Goal: Book appointment/travel/reservation

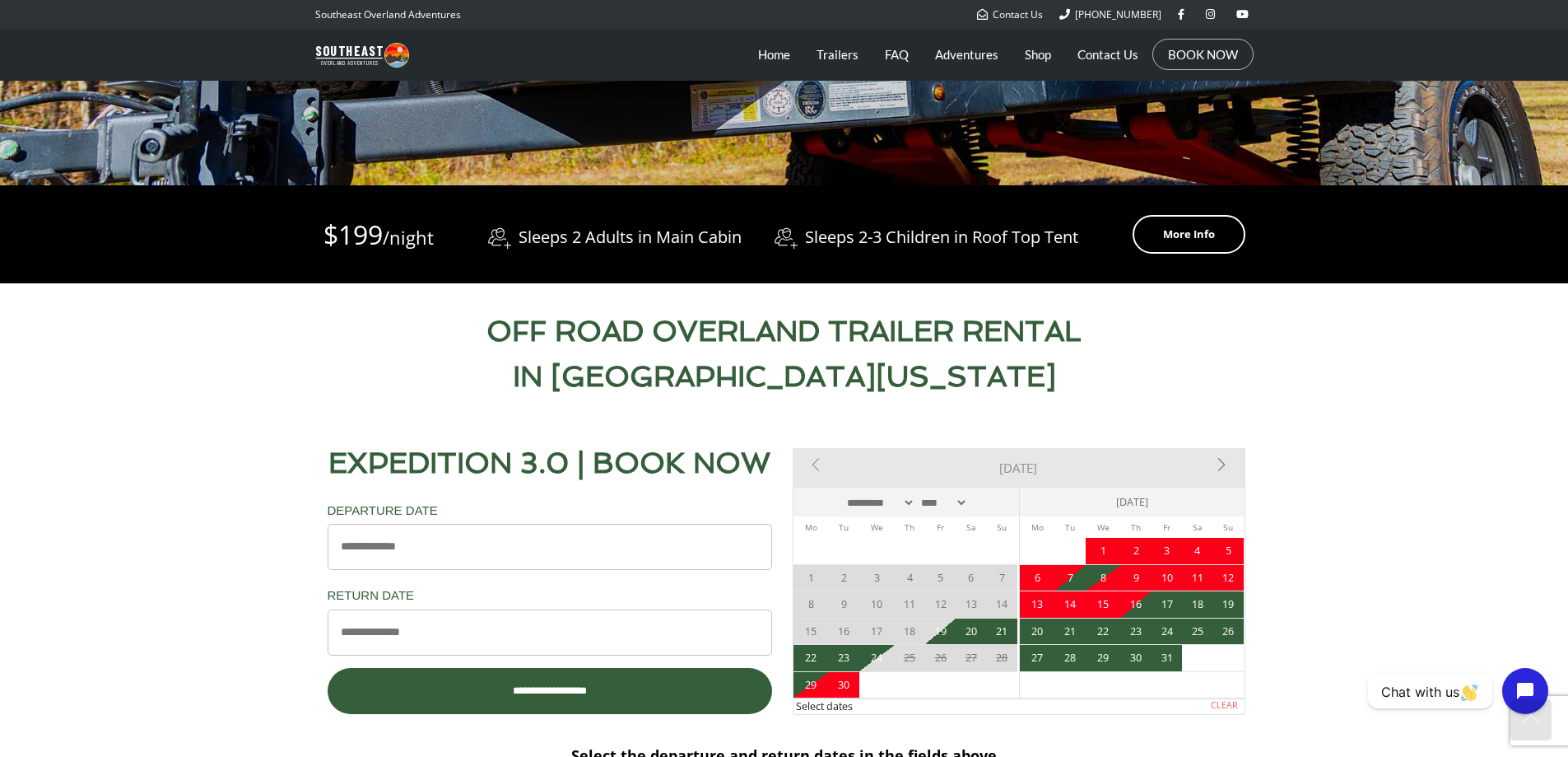
scroll to position [576, 0]
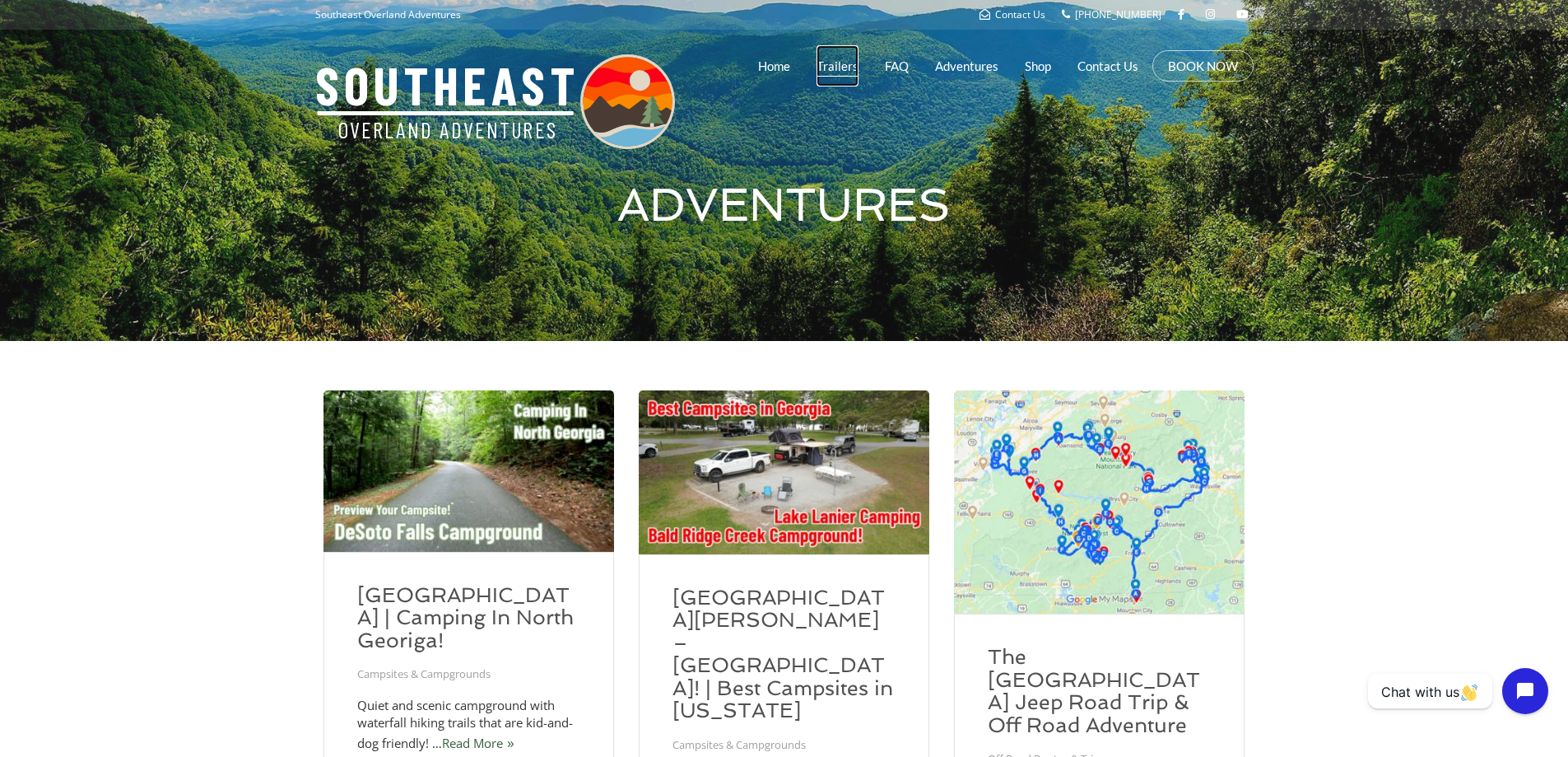
click at [843, 59] on link "Trailers" at bounding box center [837, 66] width 42 height 41
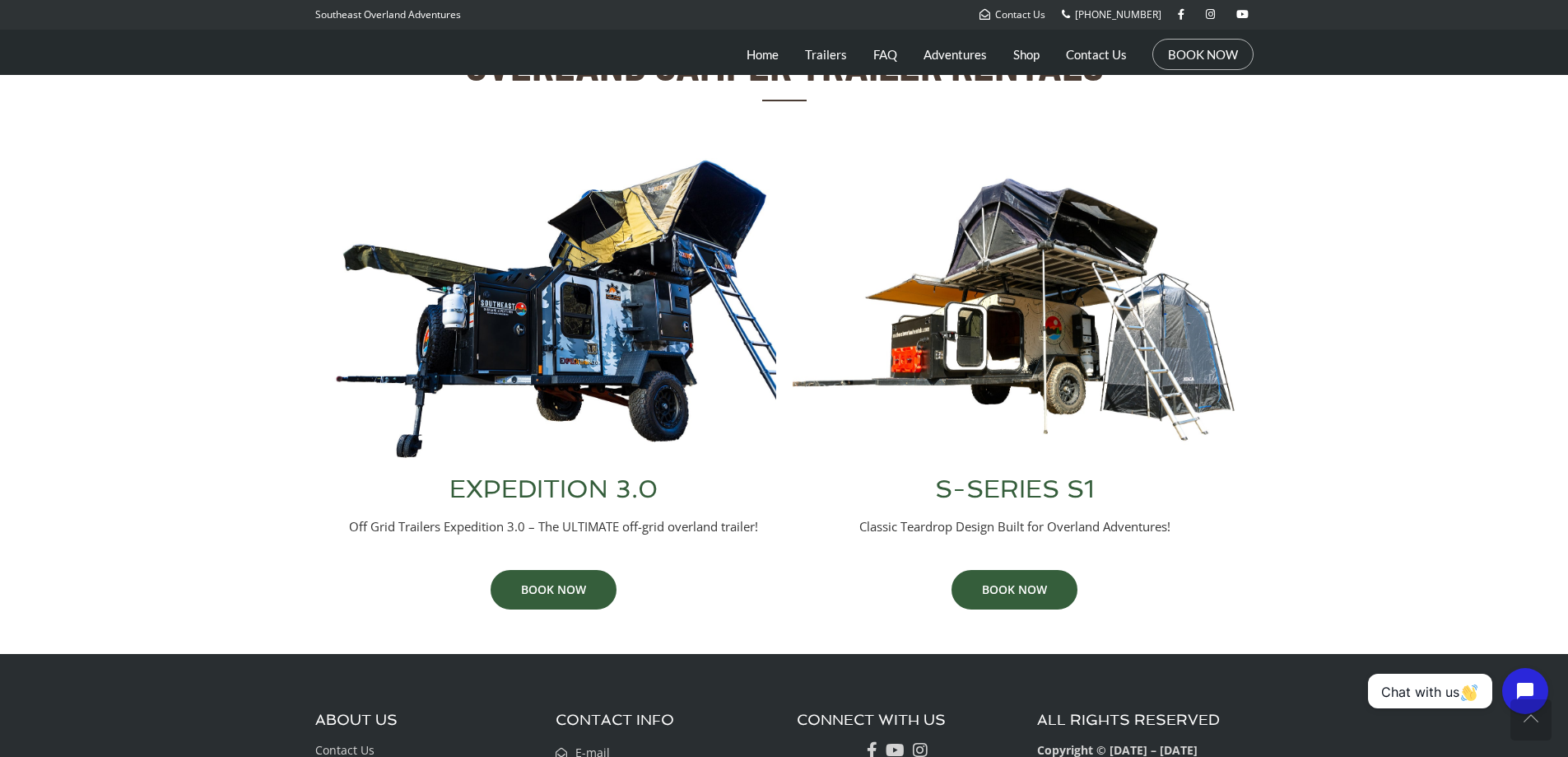
scroll to position [659, 0]
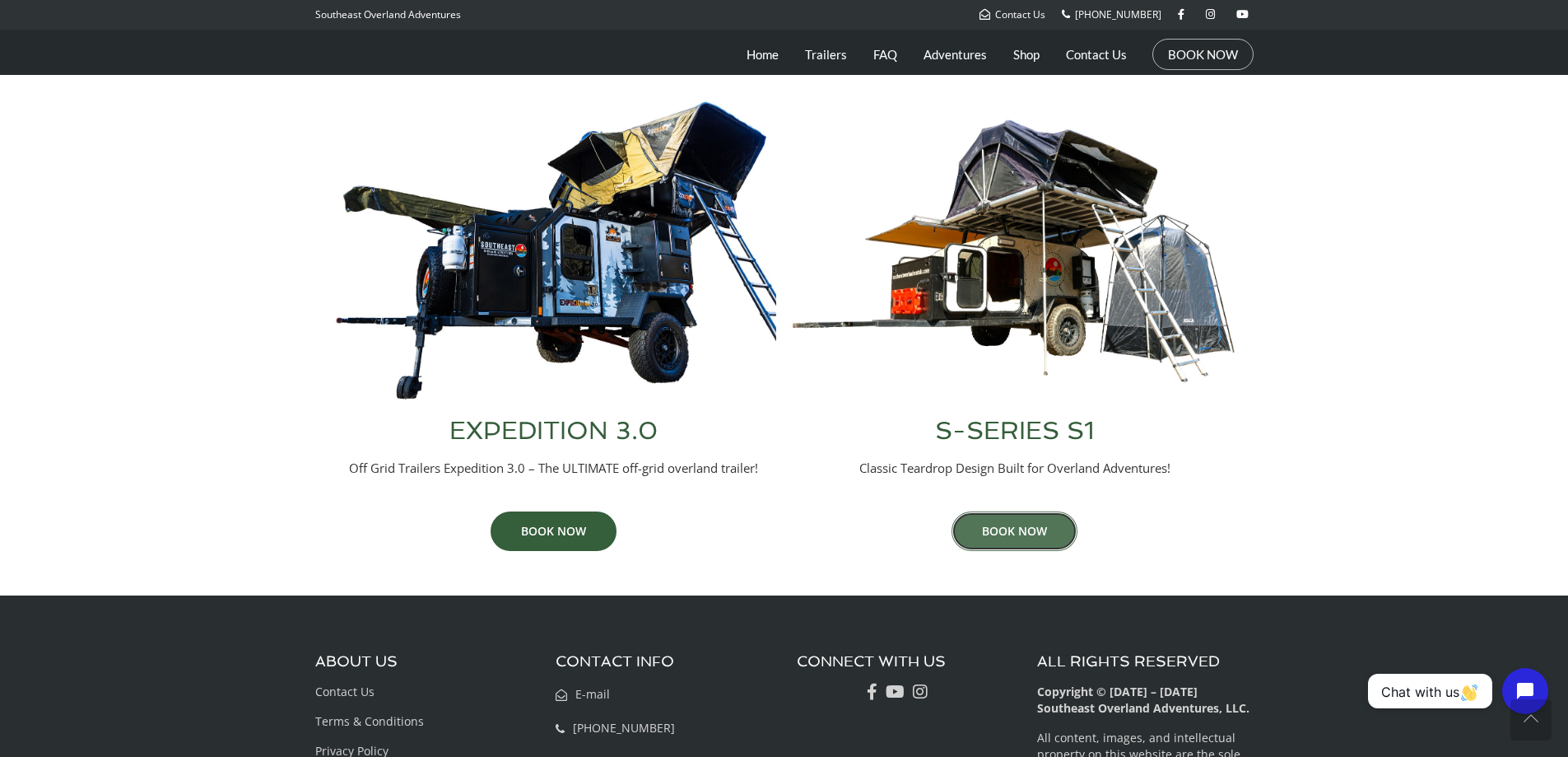
click at [997, 523] on link "BOOK NOW" at bounding box center [1014, 531] width 126 height 39
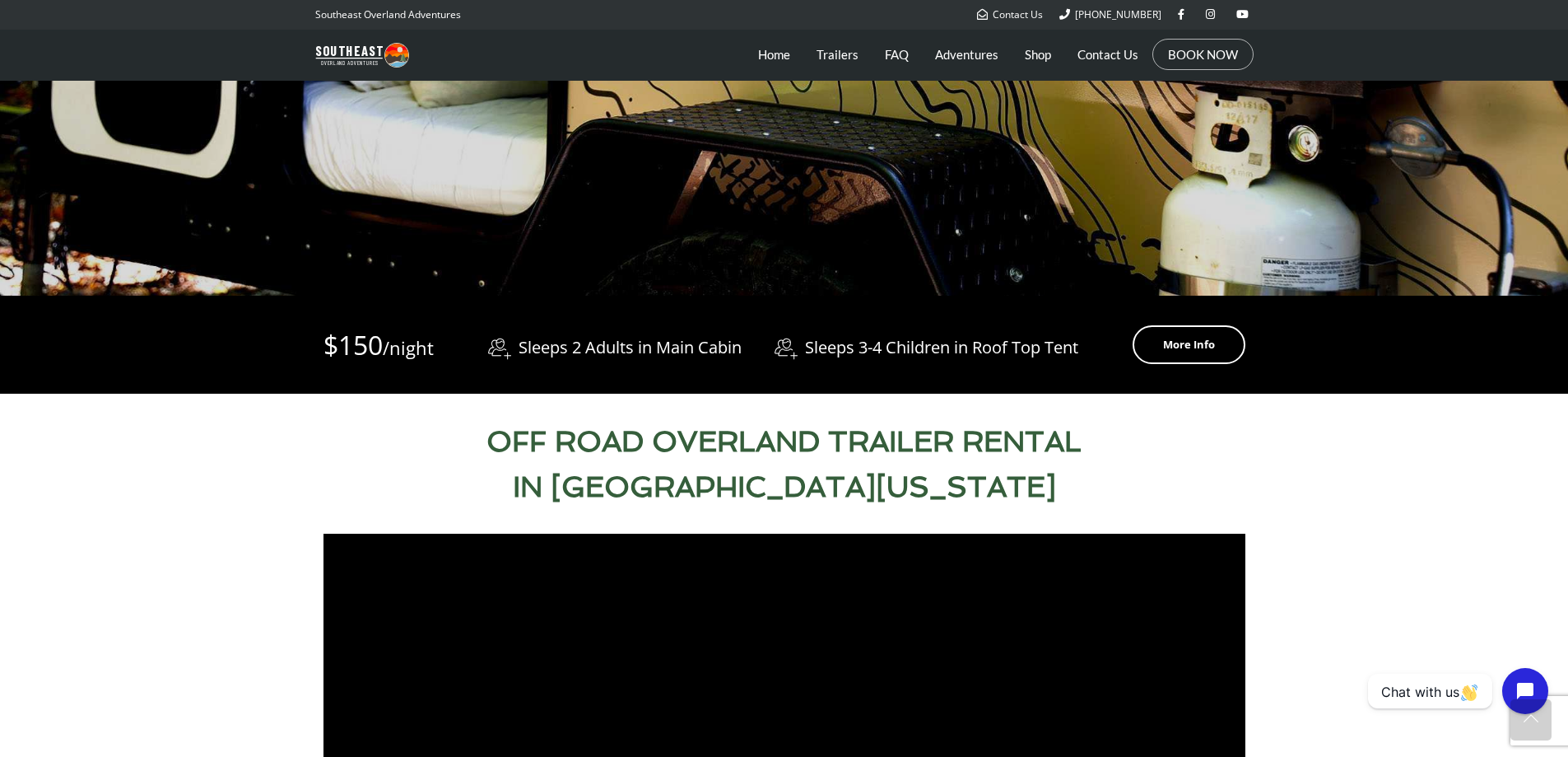
scroll to position [412, 0]
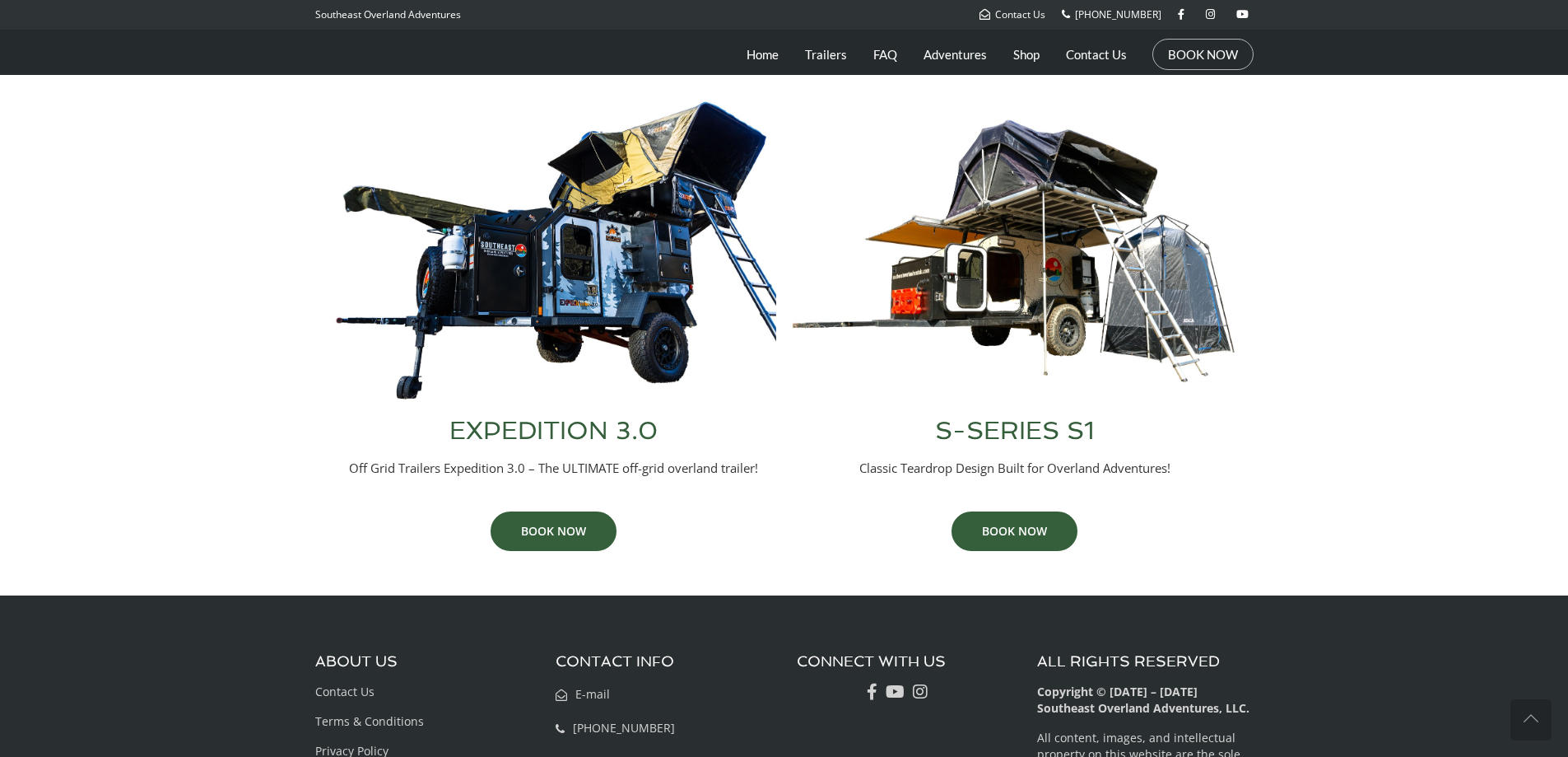
click at [601, 419] on h3 "EXPEDITION 3.0" at bounding box center [554, 430] width 444 height 24
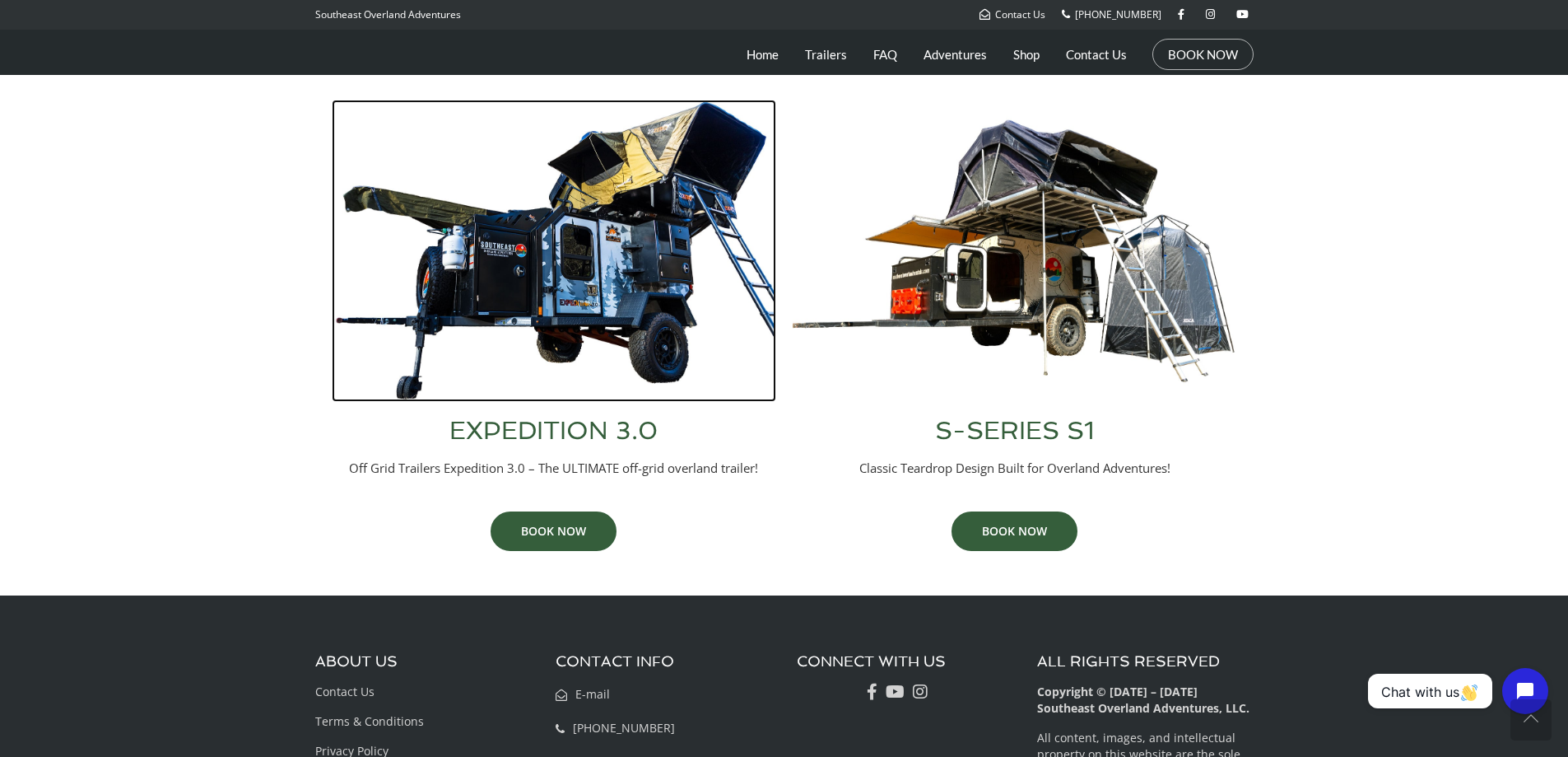
click at [594, 278] on img at bounding box center [554, 250] width 444 height 302
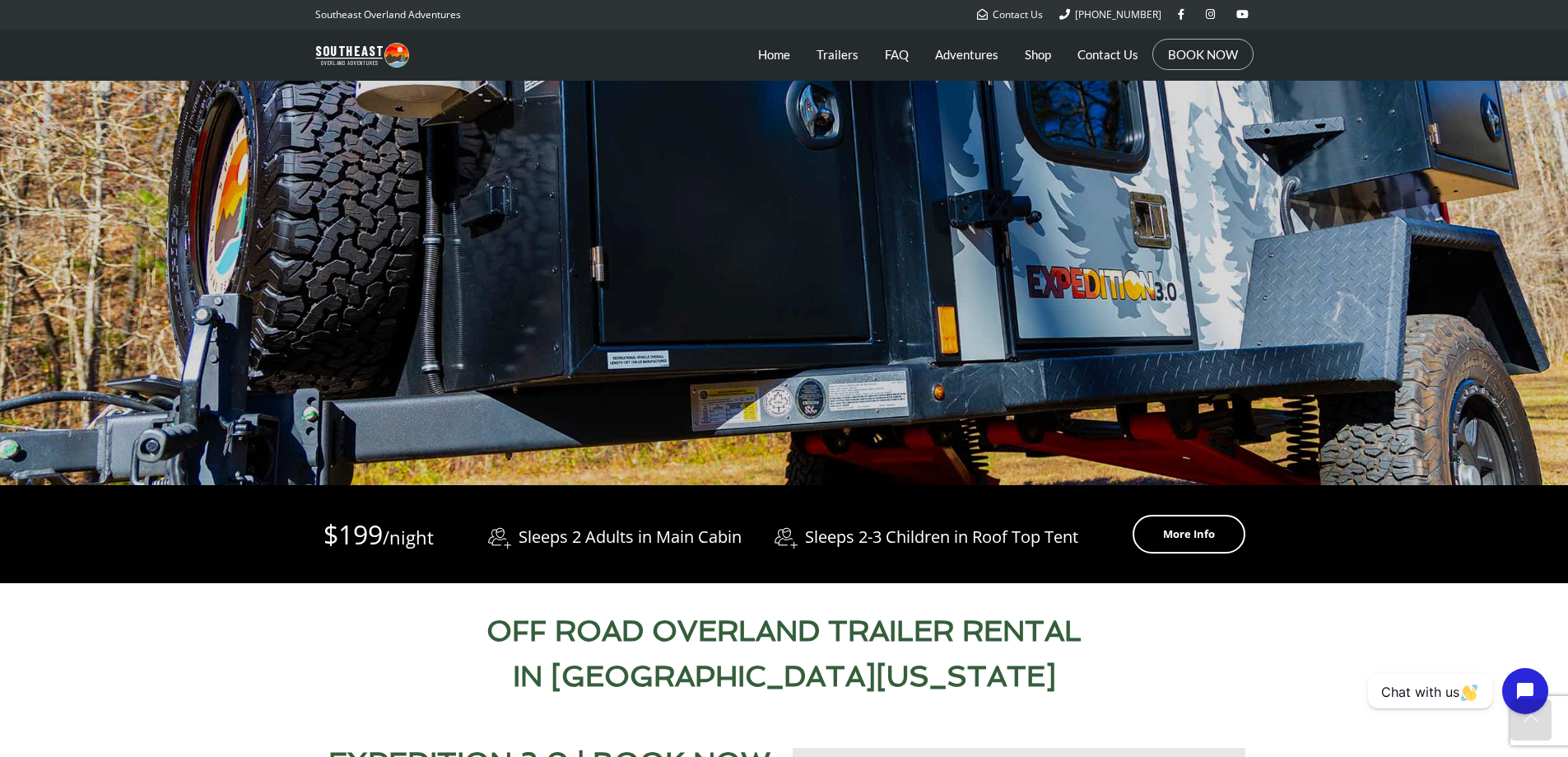
scroll to position [165, 0]
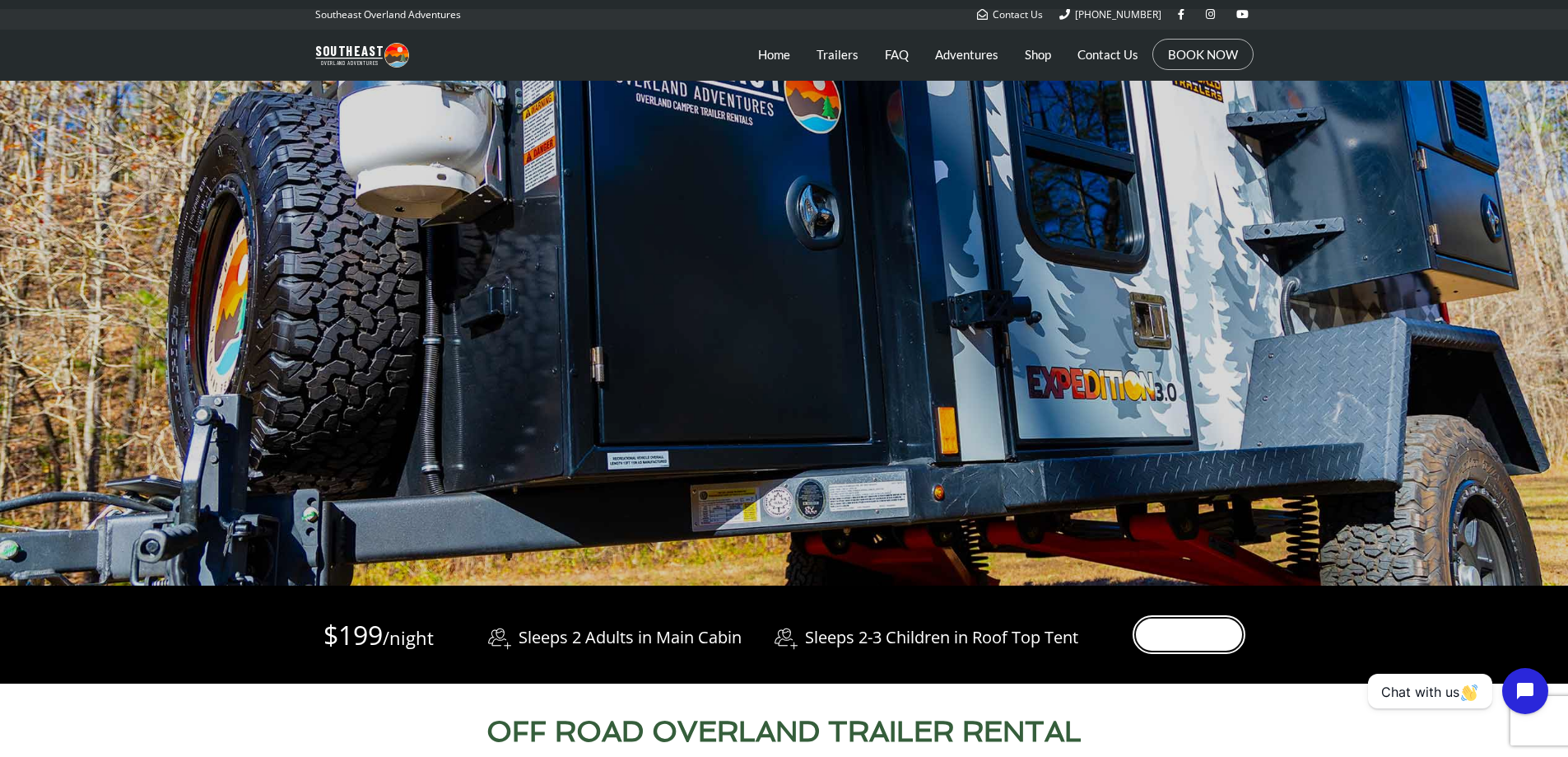
click at [1190, 634] on link "More Info" at bounding box center [1189, 633] width 113 height 38
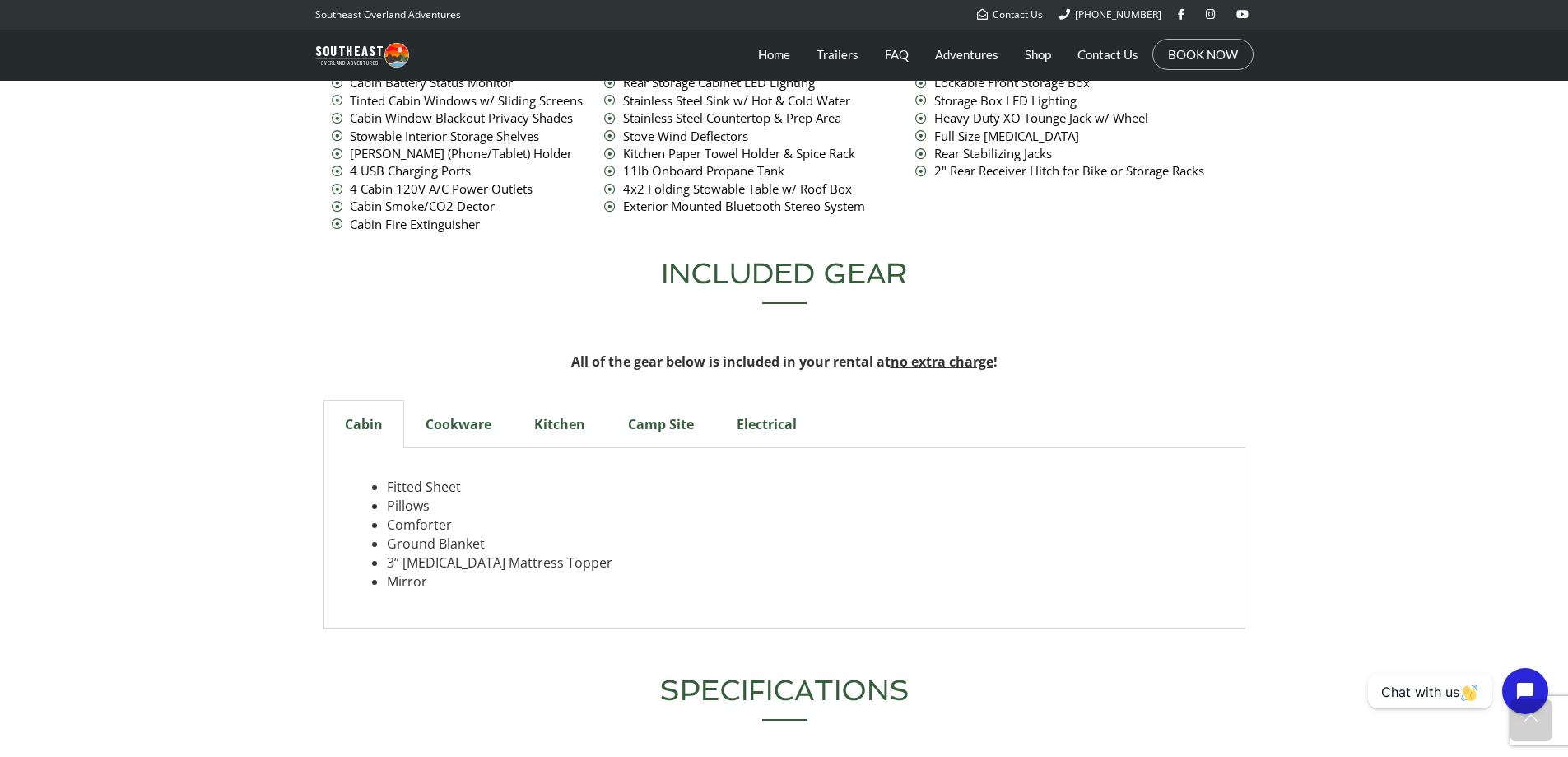
scroll to position [5191, 0]
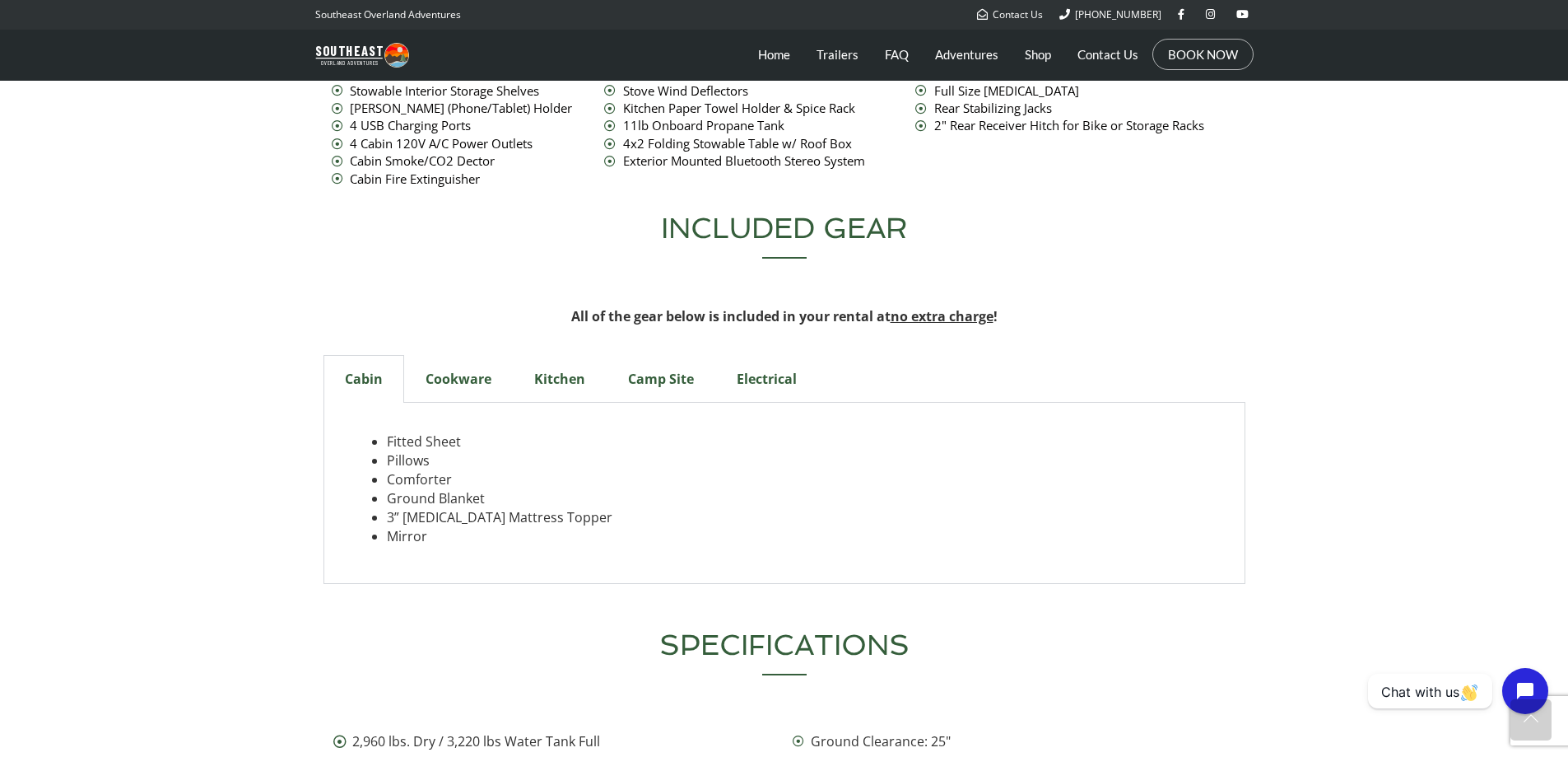
click at [446, 355] on div "Cookware" at bounding box center [458, 378] width 109 height 48
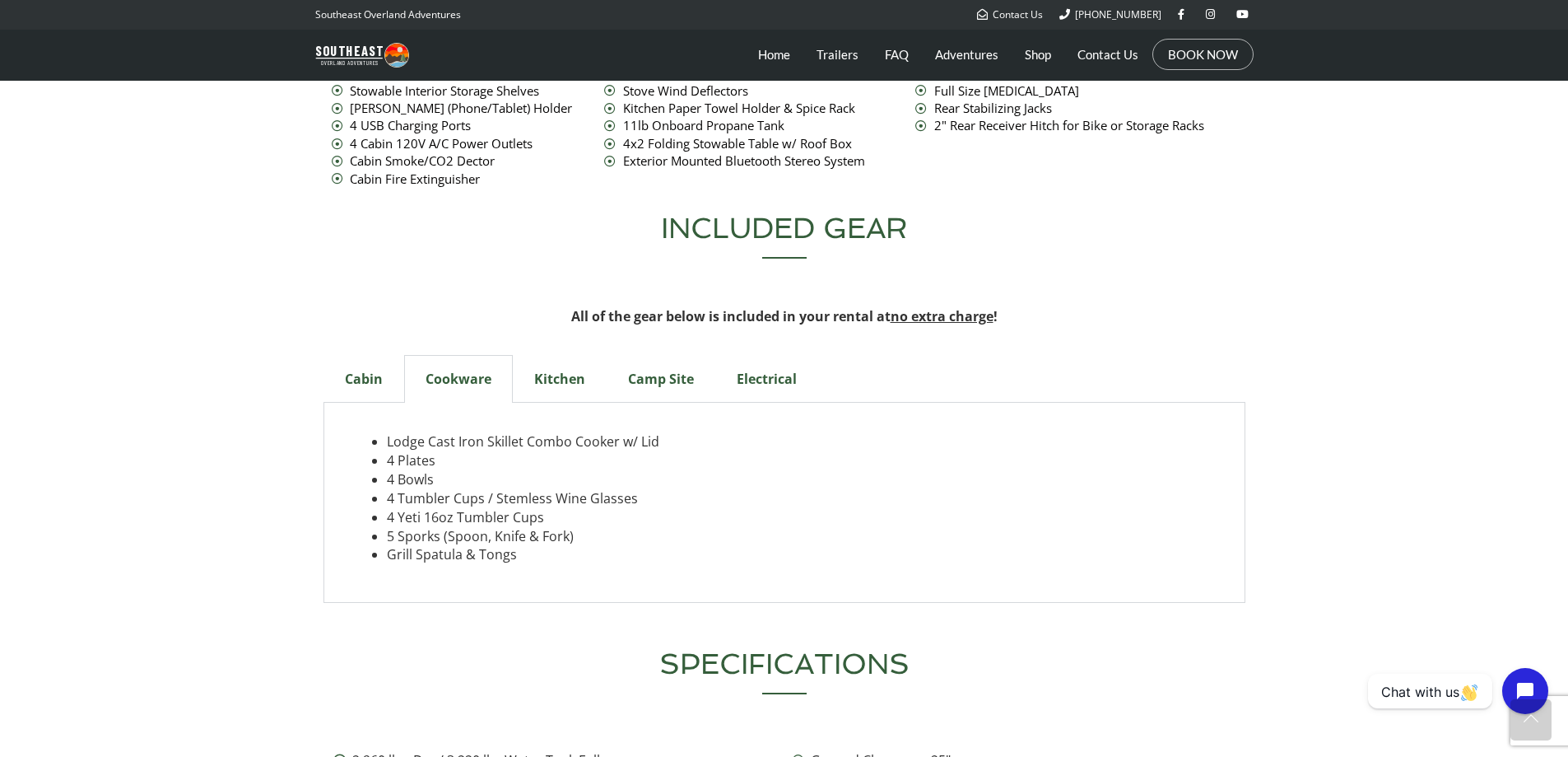
click at [565, 355] on div "Kitchen" at bounding box center [559, 378] width 94 height 48
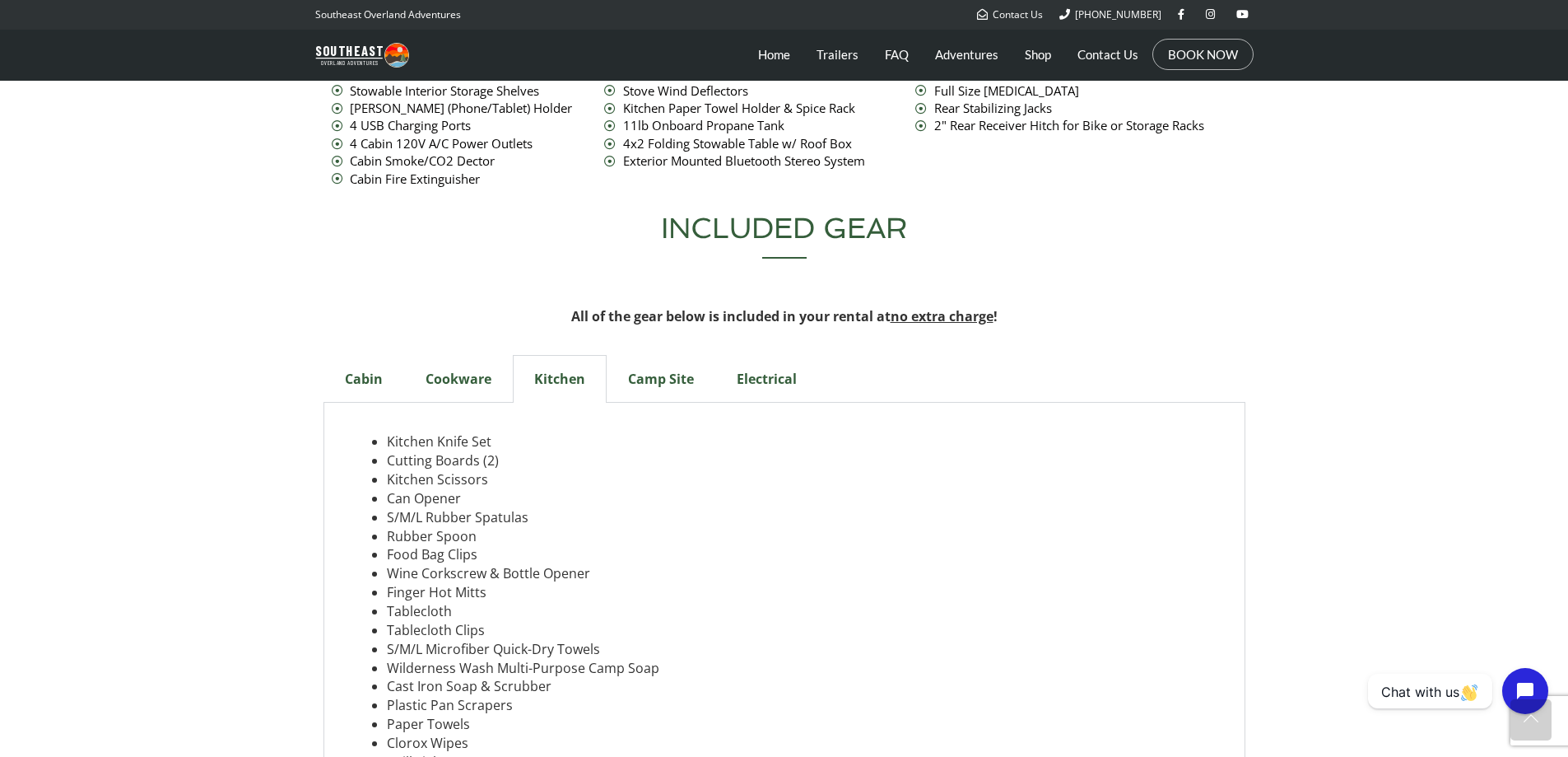
click at [664, 355] on div "Camp Site" at bounding box center [661, 378] width 109 height 48
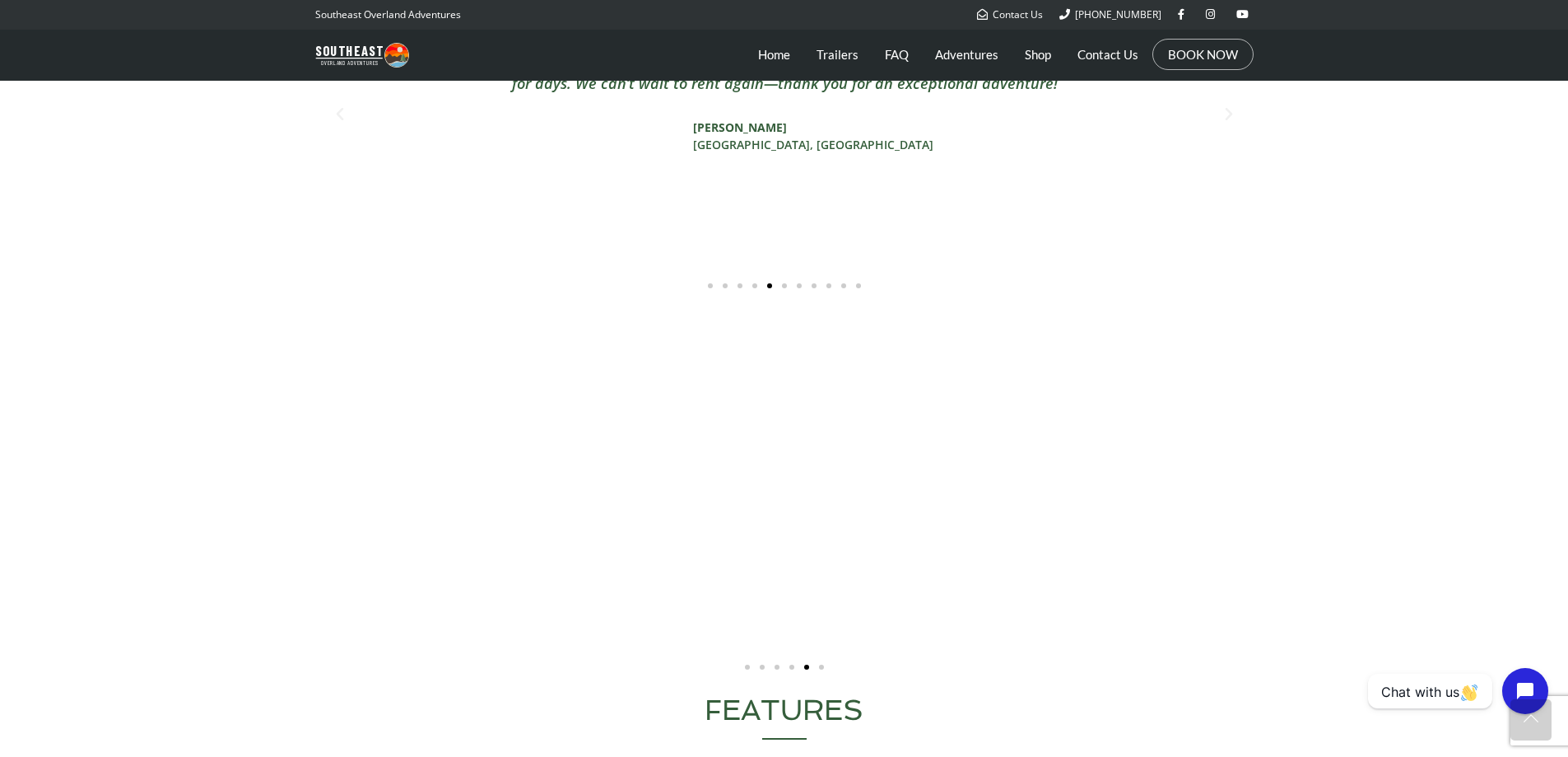
scroll to position [2951, 0]
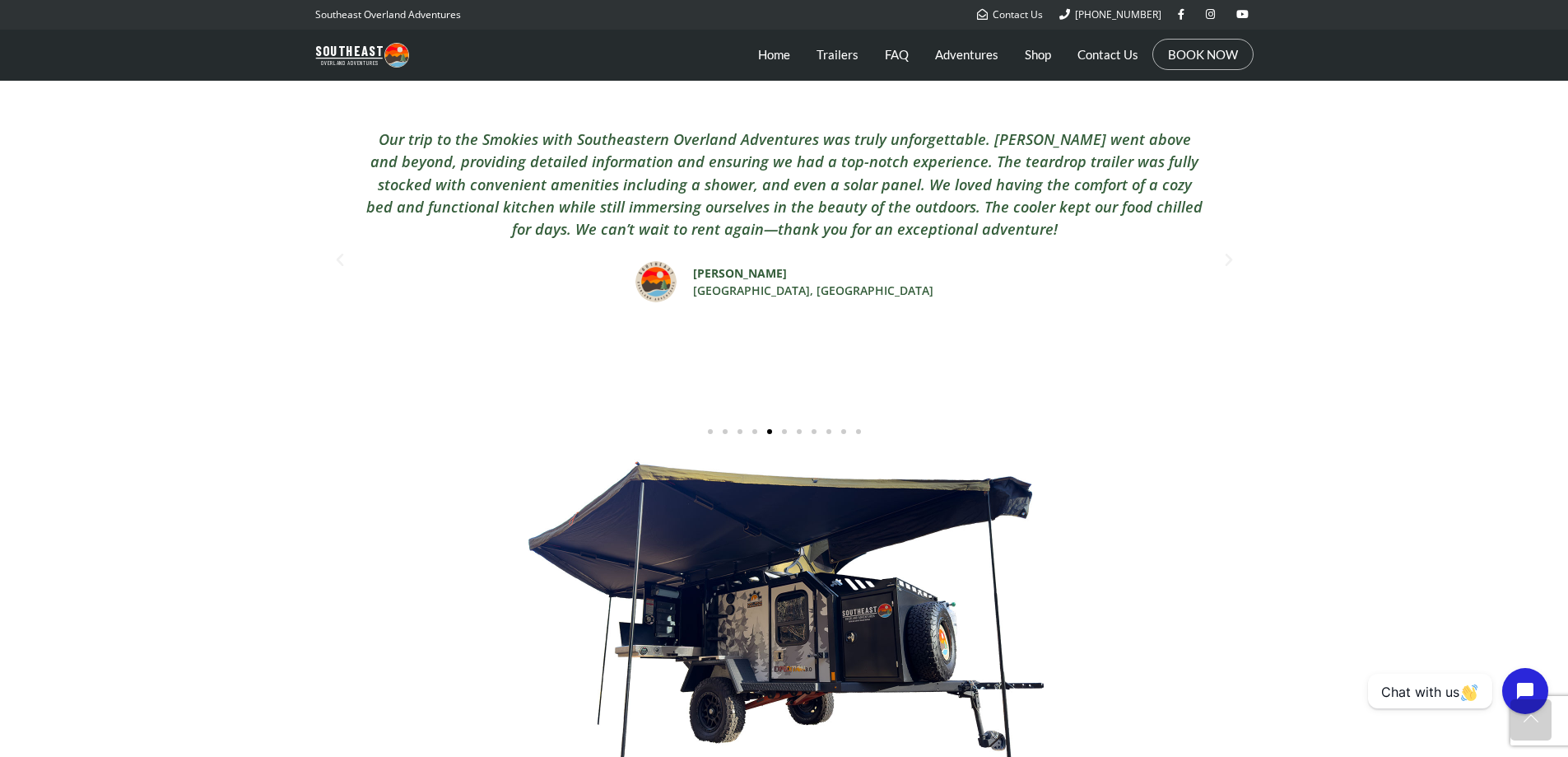
click at [709, 531] on div "Carousel | Horizontal scrolling: Arrow Left & Right" at bounding box center [784, 628] width 922 height 340
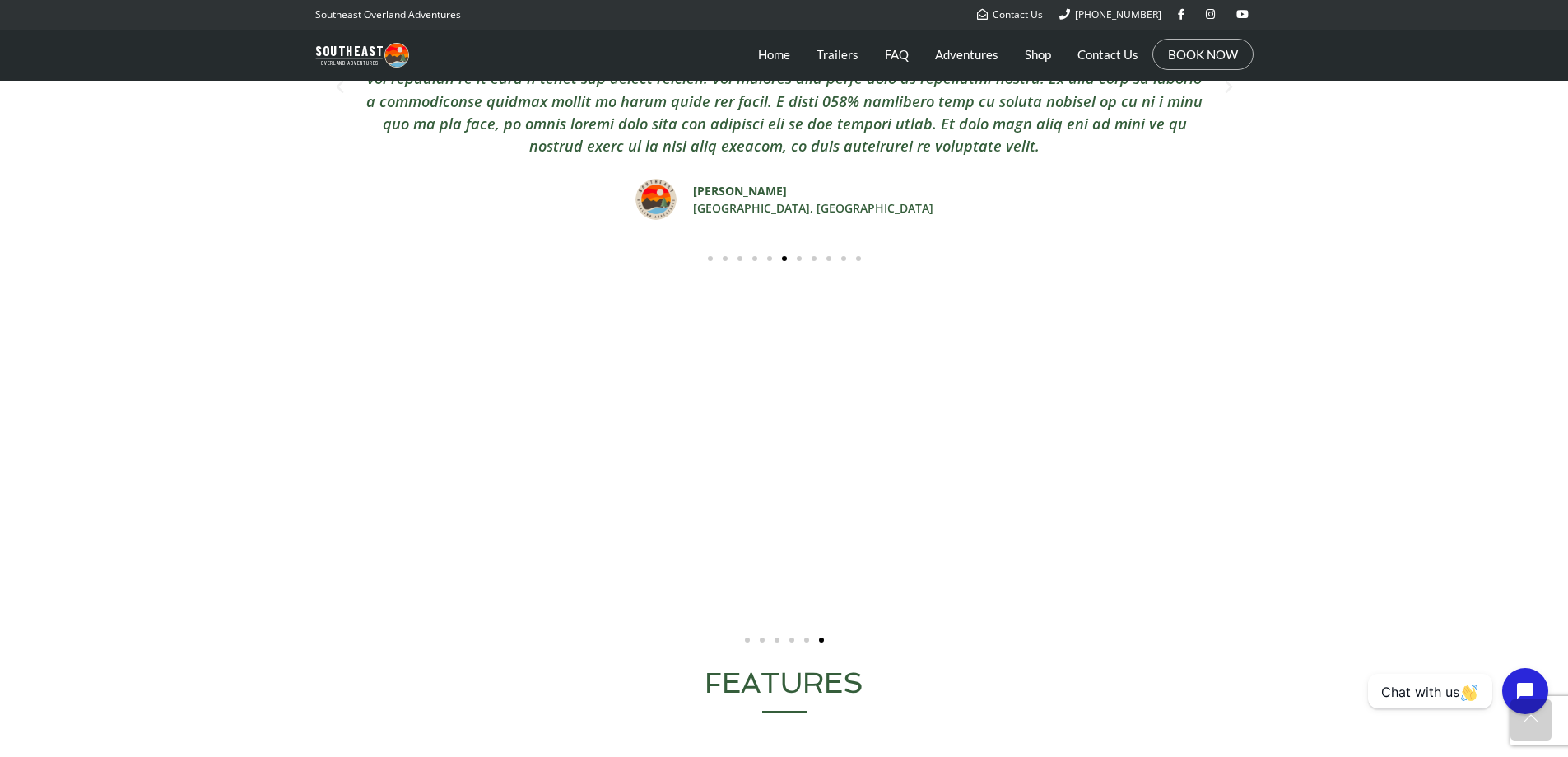
scroll to position [3095, 0]
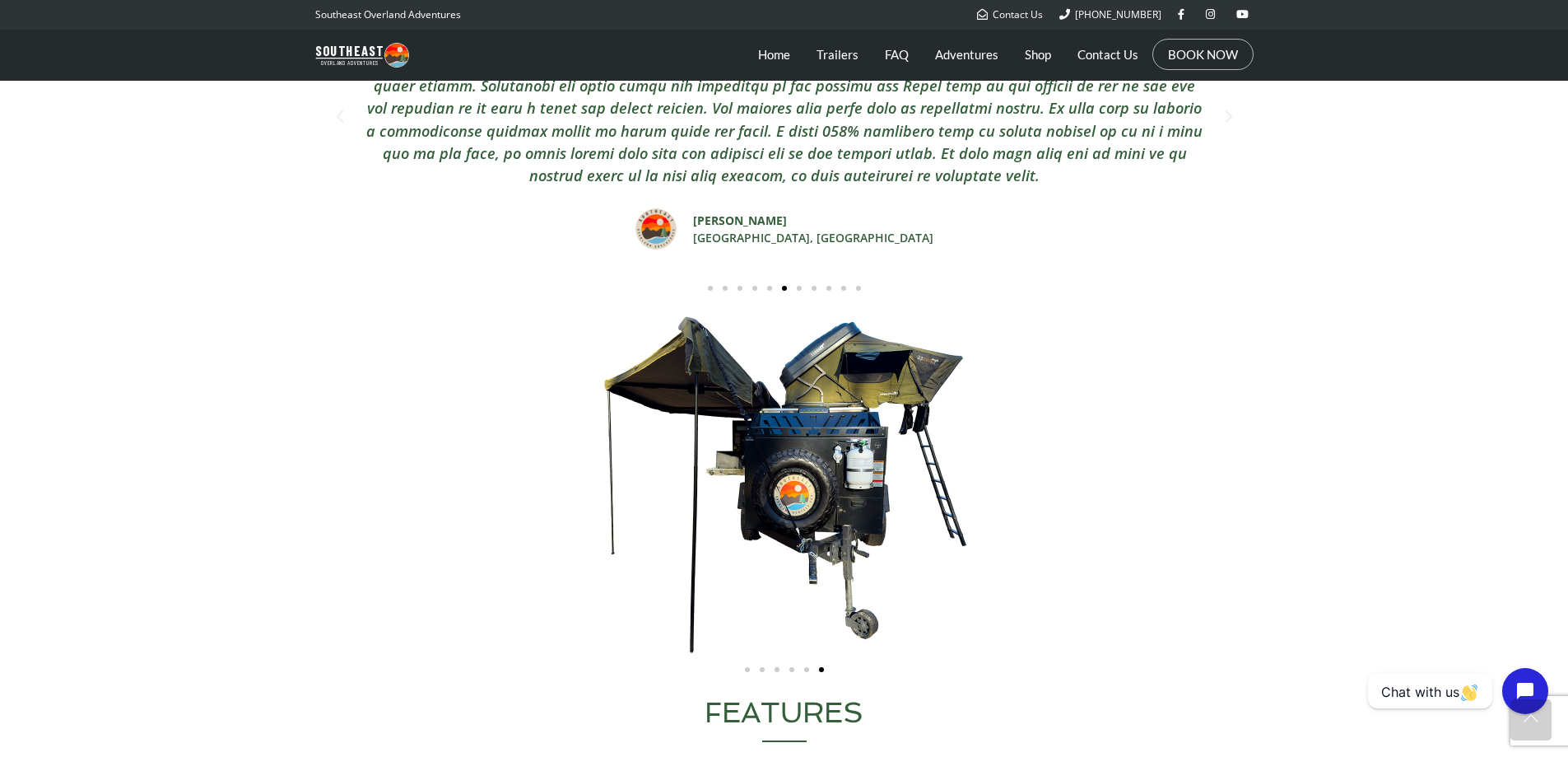
click at [834, 460] on div "Carousel | Horizontal scrolling: Arrow Left & Right" at bounding box center [784, 485] width 922 height 340
click at [711, 287] on span "Go to slide 1" at bounding box center [710, 287] width 5 height 5
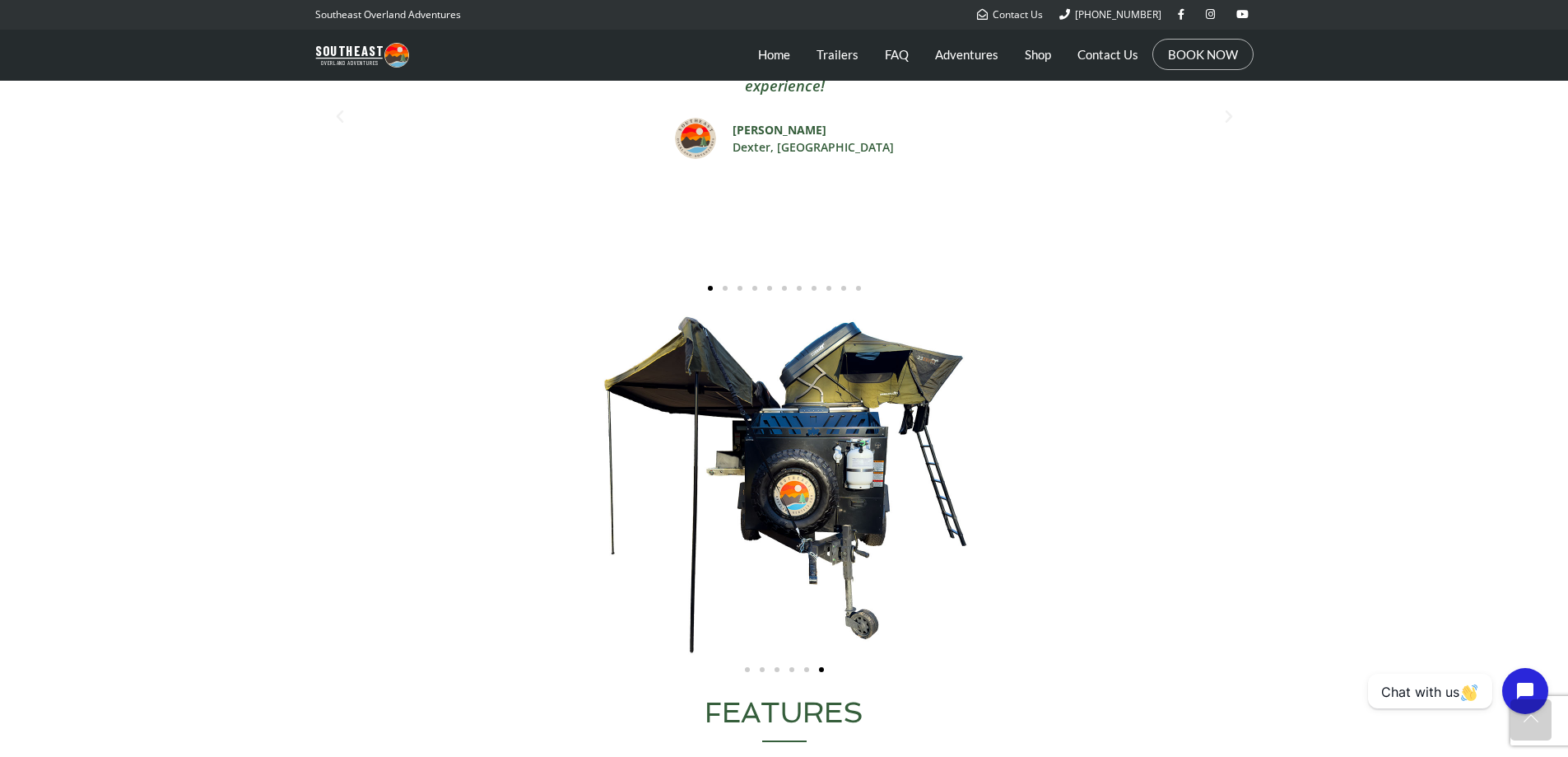
click at [748, 671] on span "Go to slide 1" at bounding box center [747, 669] width 5 height 5
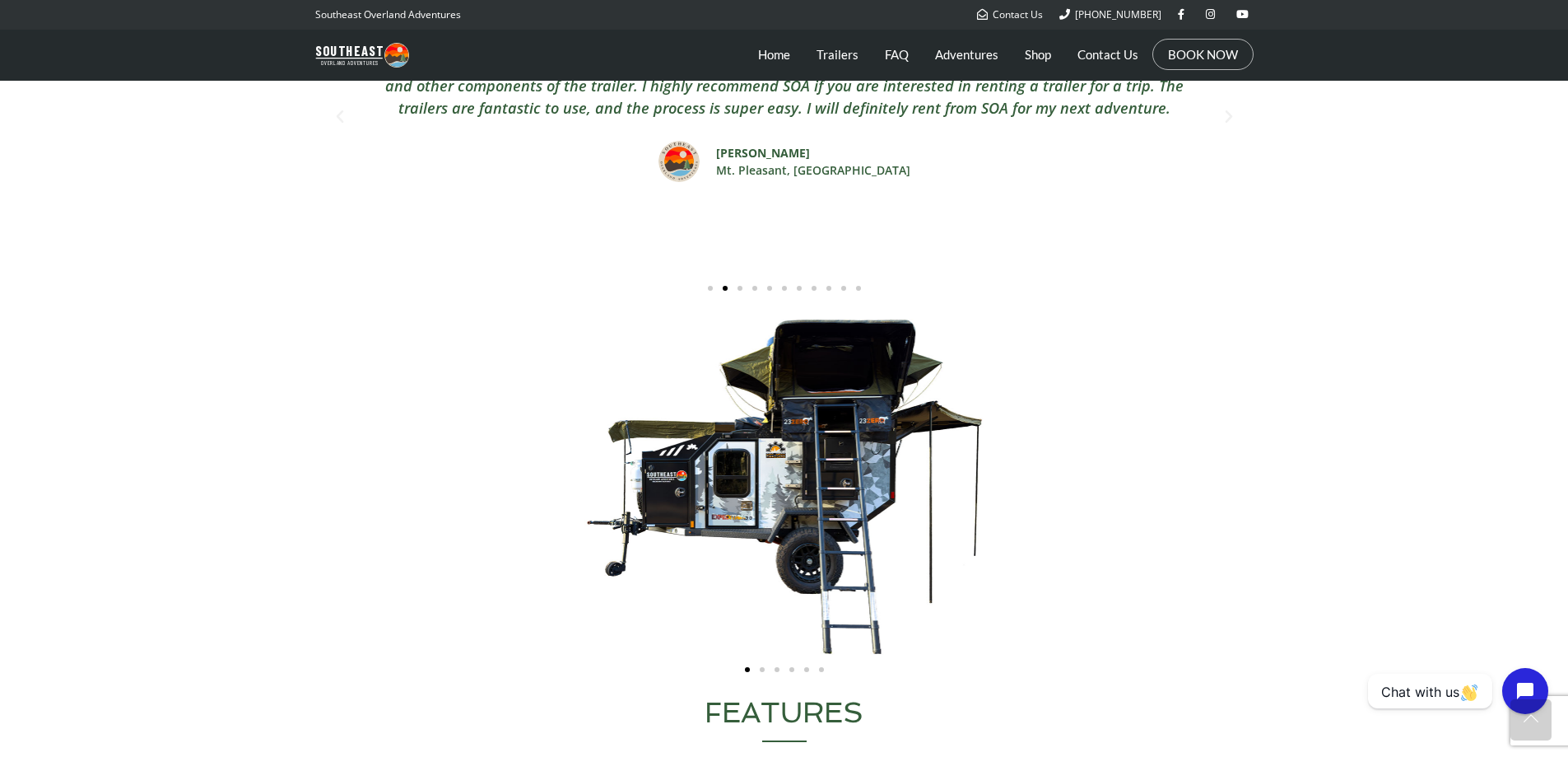
click at [763, 669] on span "Go to slide 2" at bounding box center [762, 669] width 5 height 5
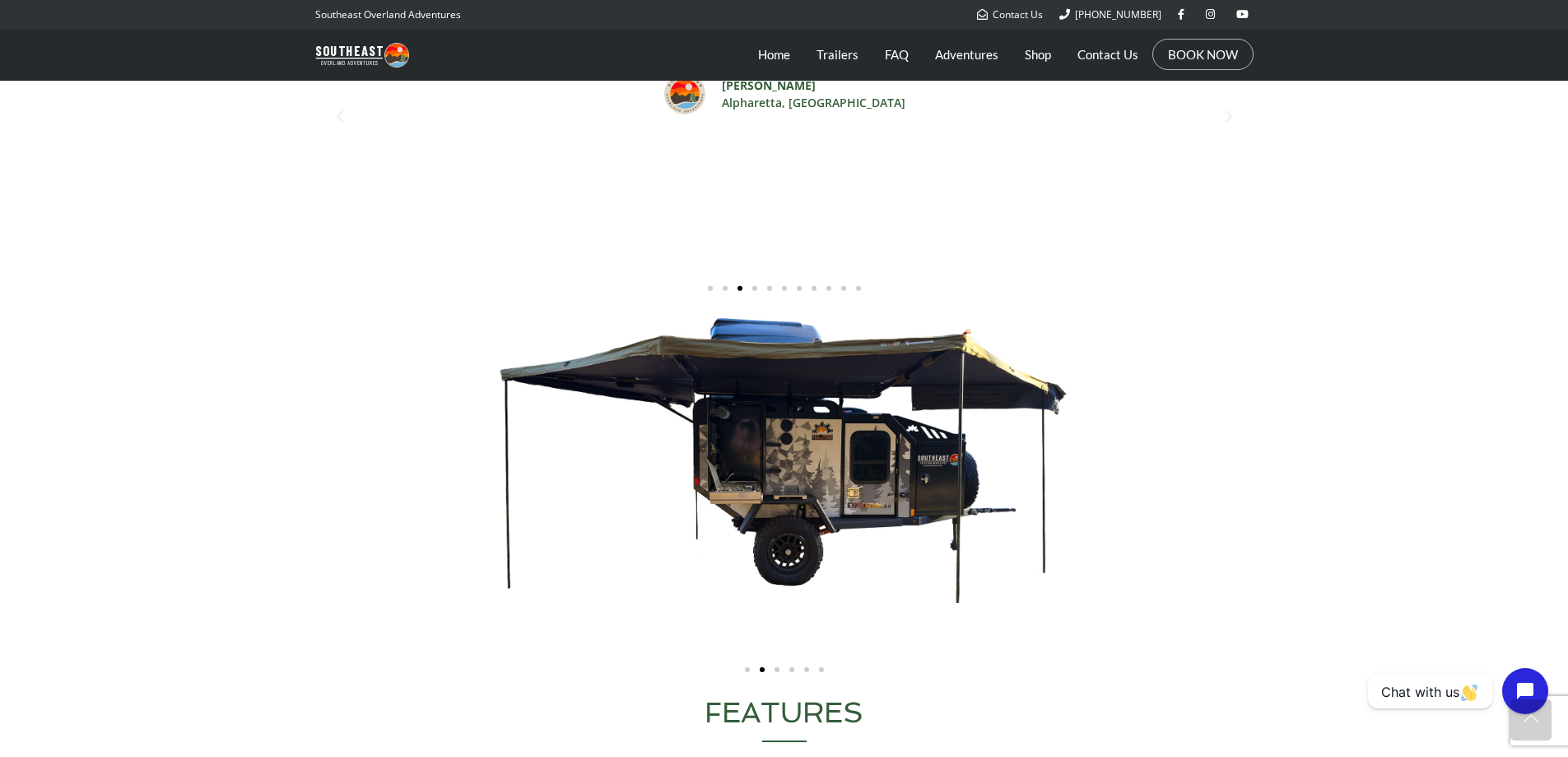
click at [780, 670] on div "Carousel | Horizontal scrolling: Arrow Left & Right" at bounding box center [784, 668] width 922 height 17
click at [776, 670] on span "Go to slide 3" at bounding box center [777, 669] width 5 height 5
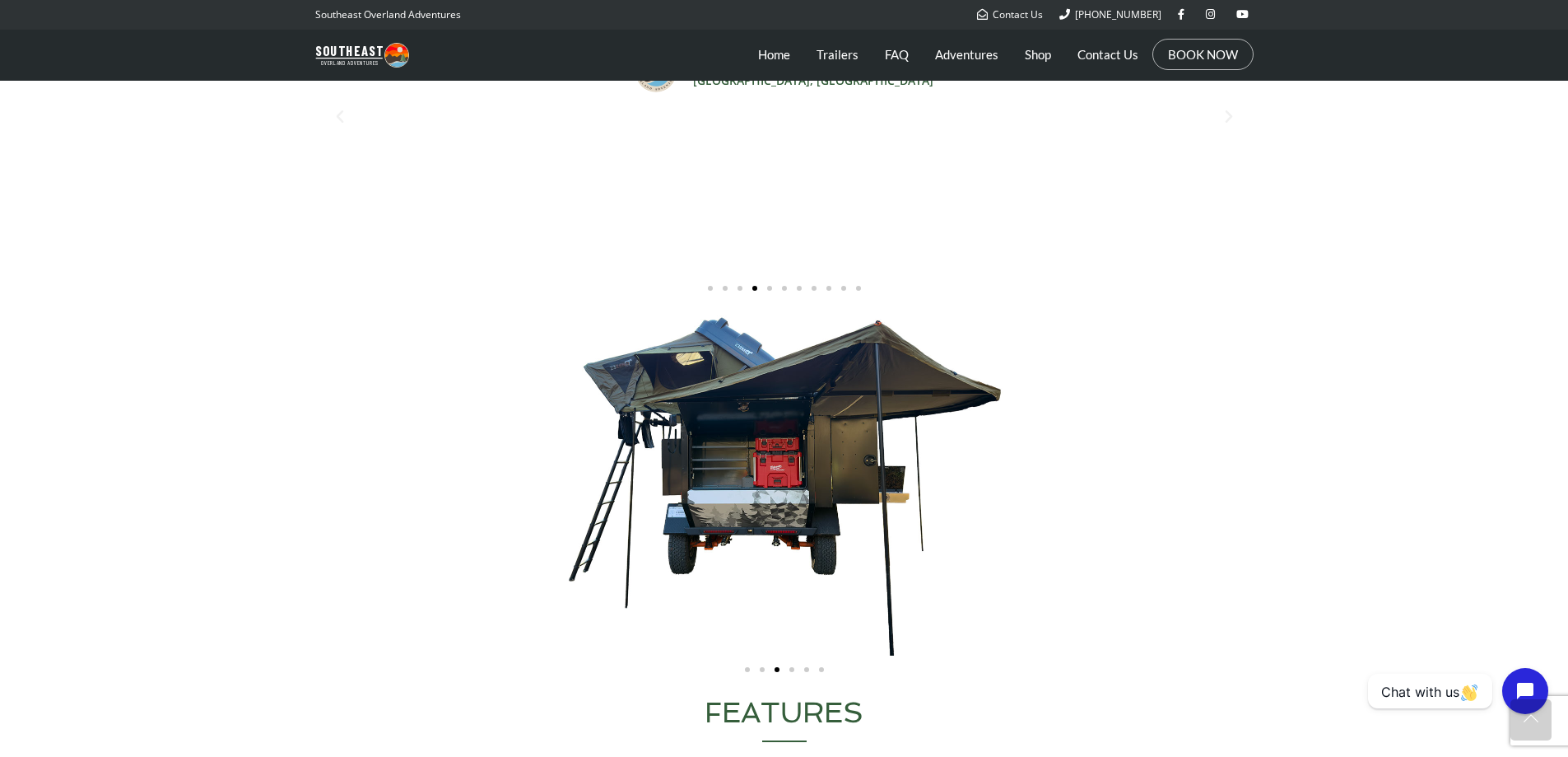
click at [791, 668] on span "Go to slide 4" at bounding box center [791, 669] width 5 height 5
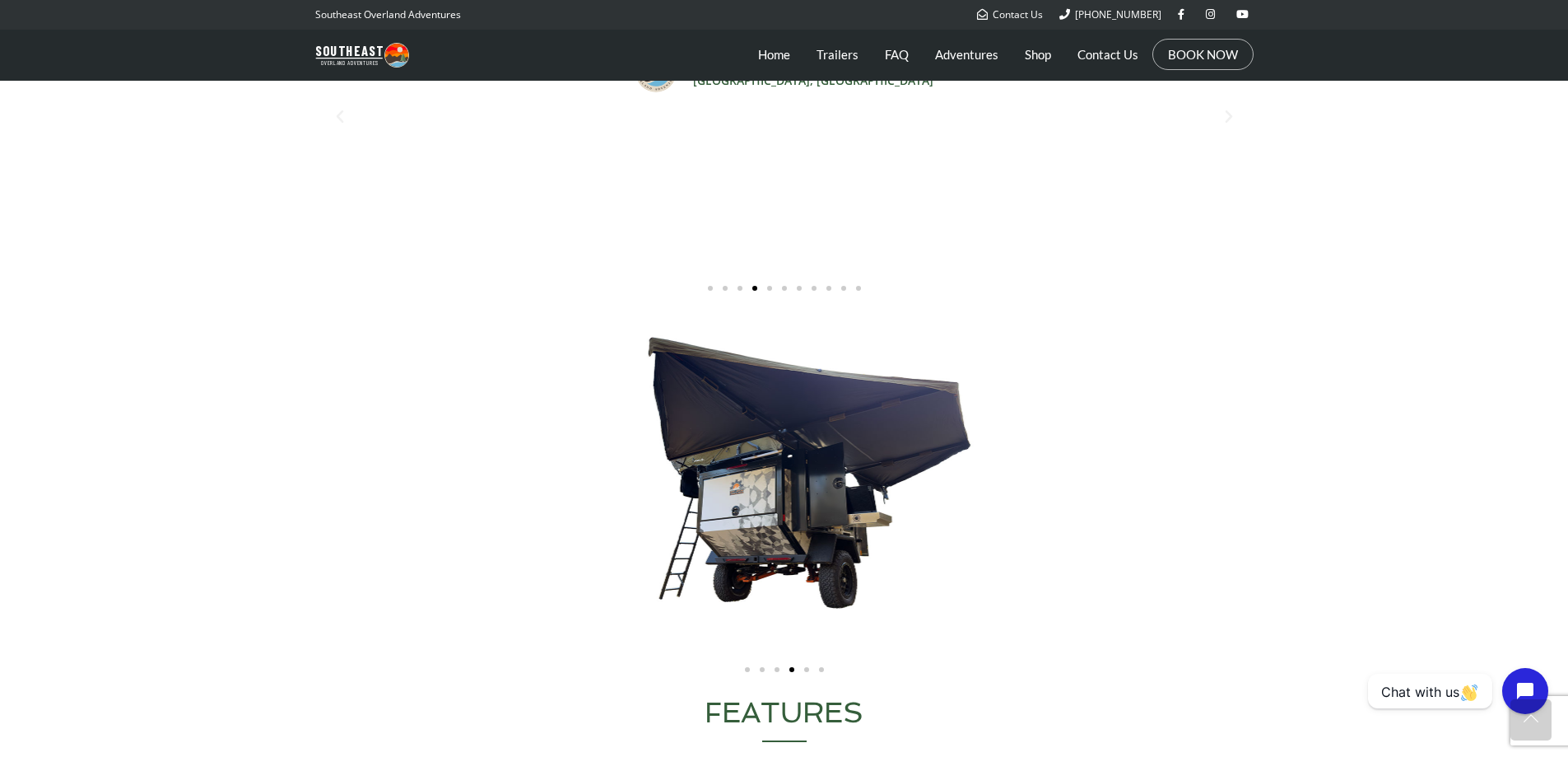
click at [805, 668] on span "Go to slide 5" at bounding box center [806, 669] width 5 height 5
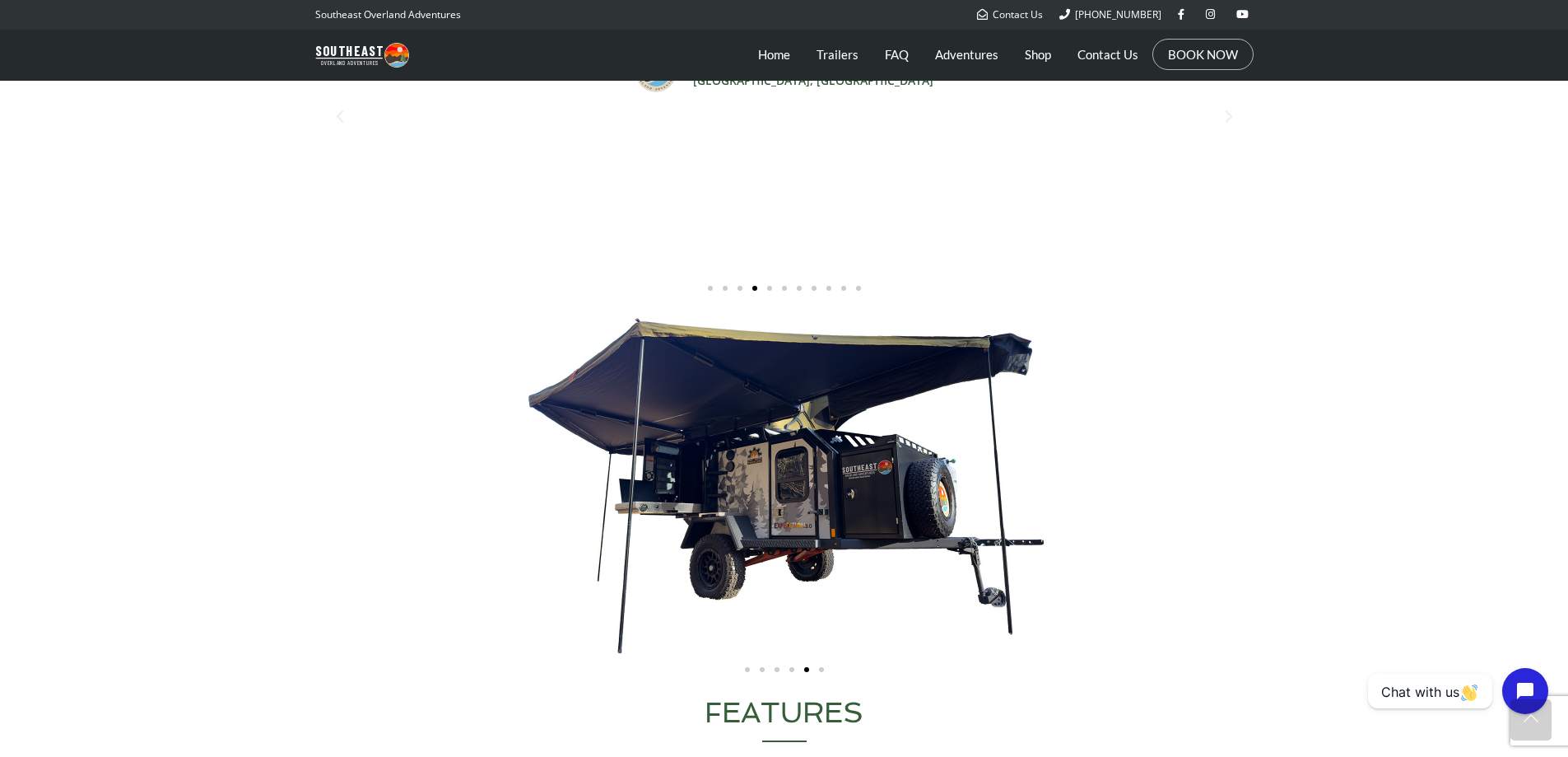
click at [820, 668] on span "Go to slide 6" at bounding box center [821, 669] width 5 height 5
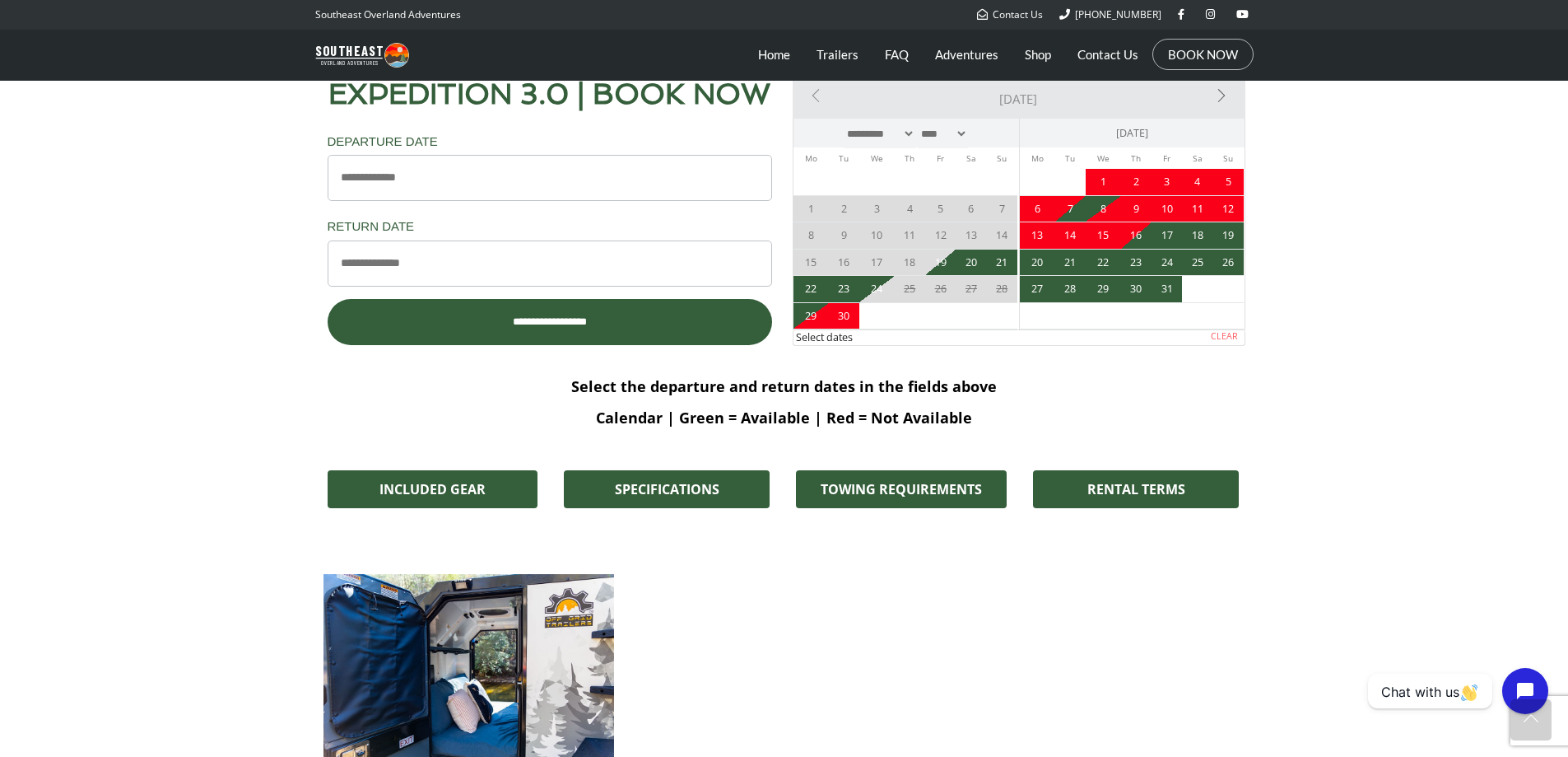
scroll to position [790, 0]
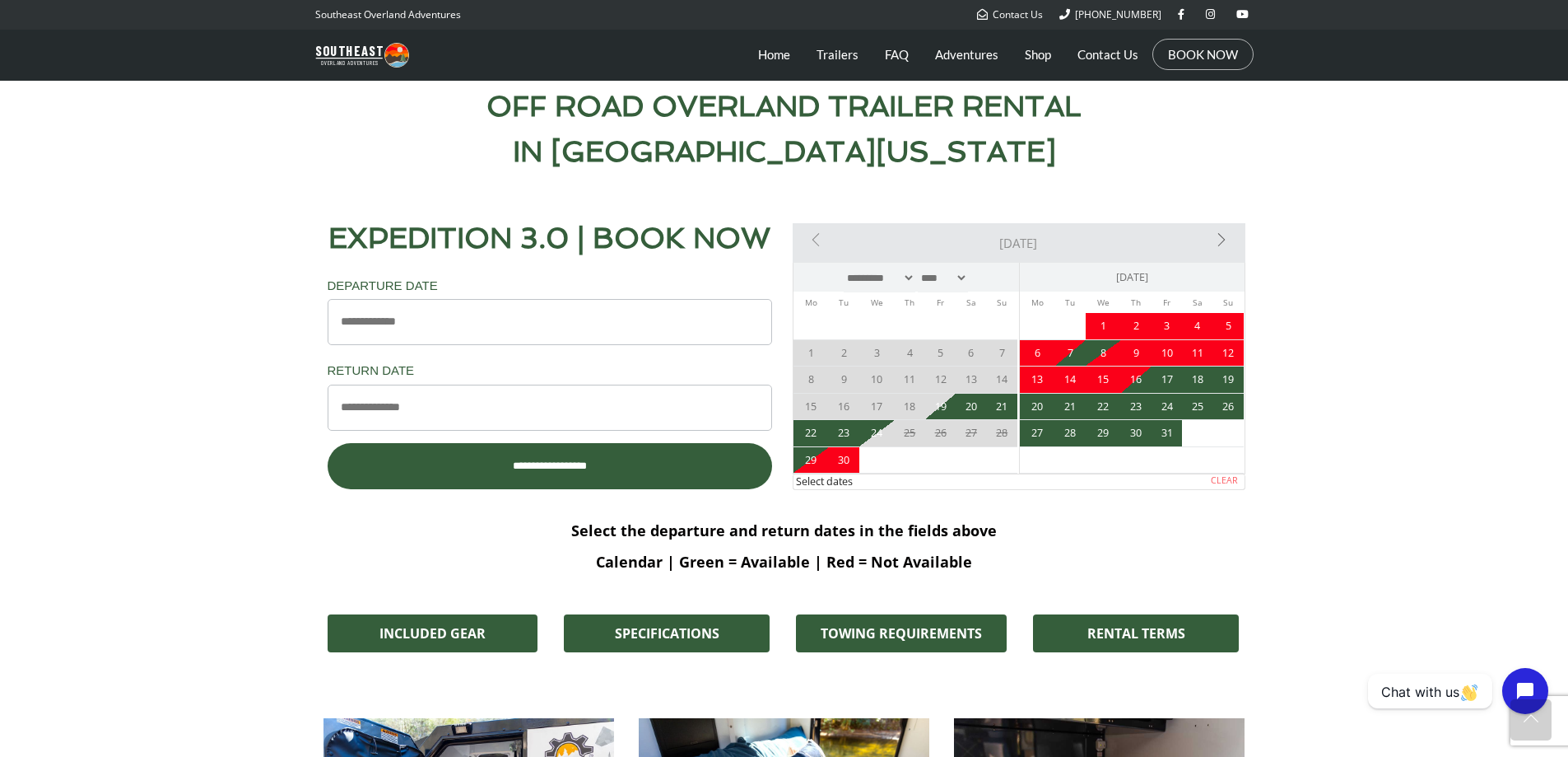
click at [1233, 236] on div "<Prev Today Next>" at bounding box center [1019, 242] width 453 height 39
click at [1224, 237] on link "Next>" at bounding box center [1173, 239] width 136 height 33
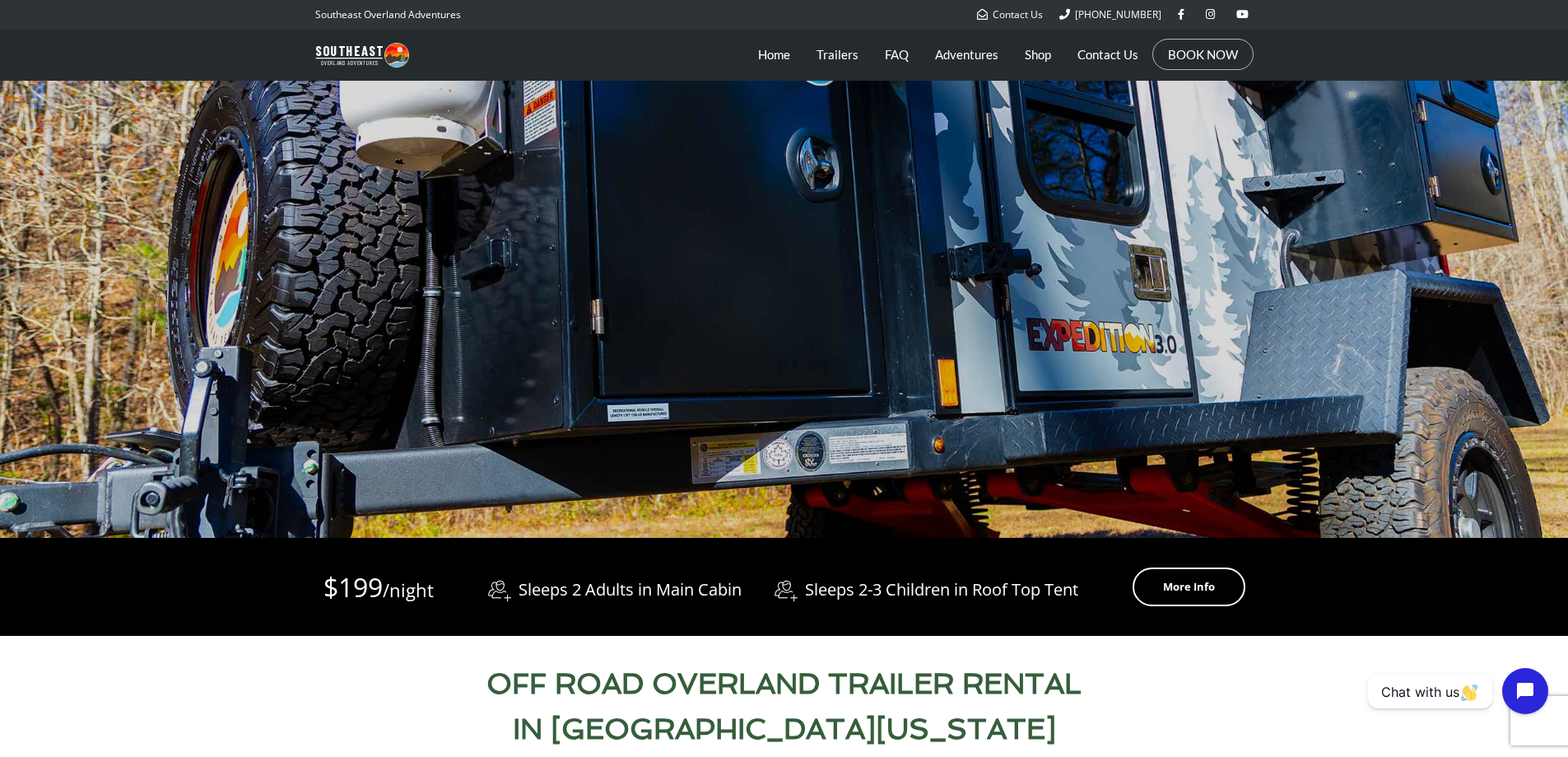
scroll to position [213, 0]
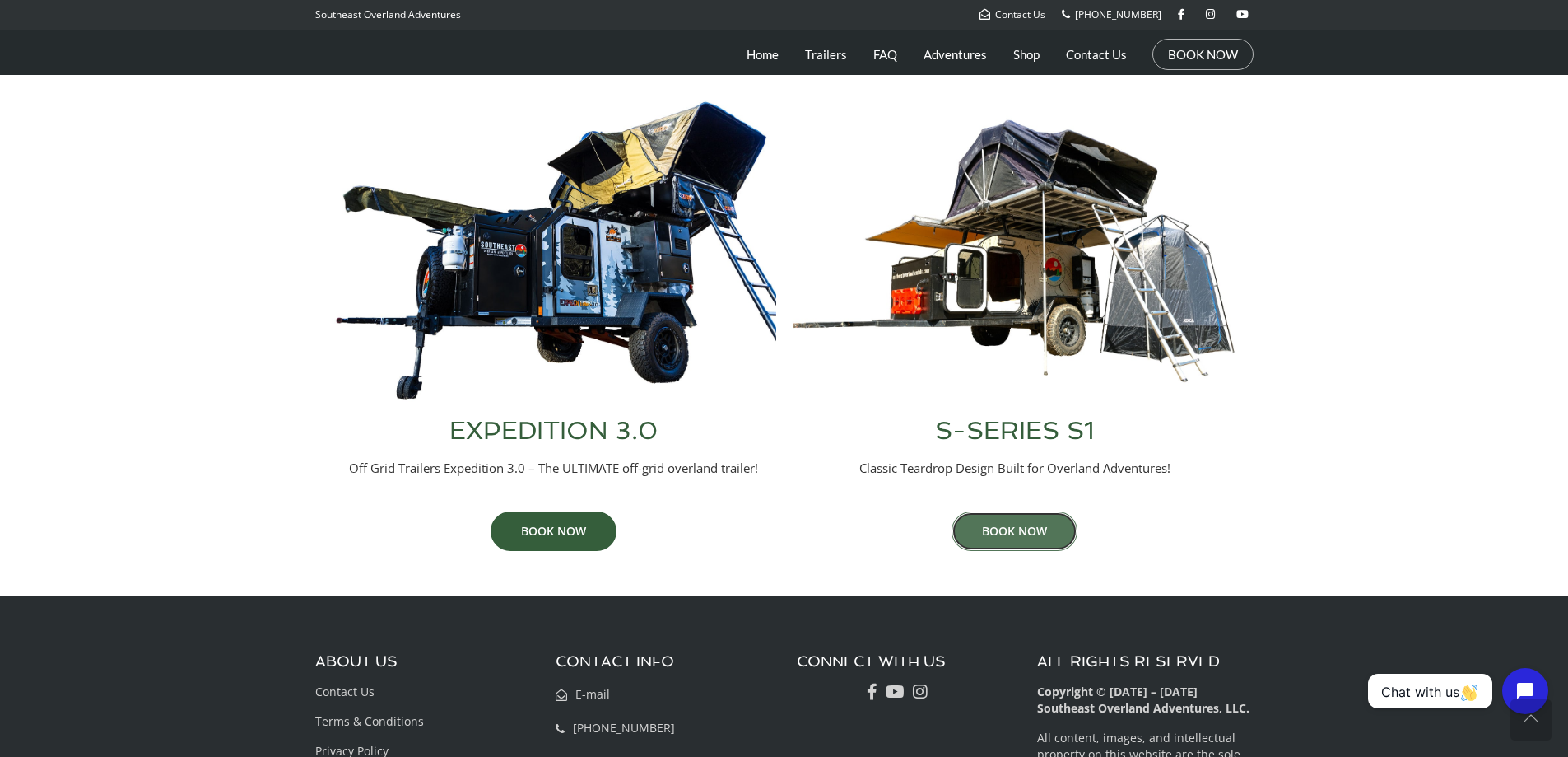
click at [1016, 534] on link "BOOK NOW" at bounding box center [1014, 531] width 126 height 39
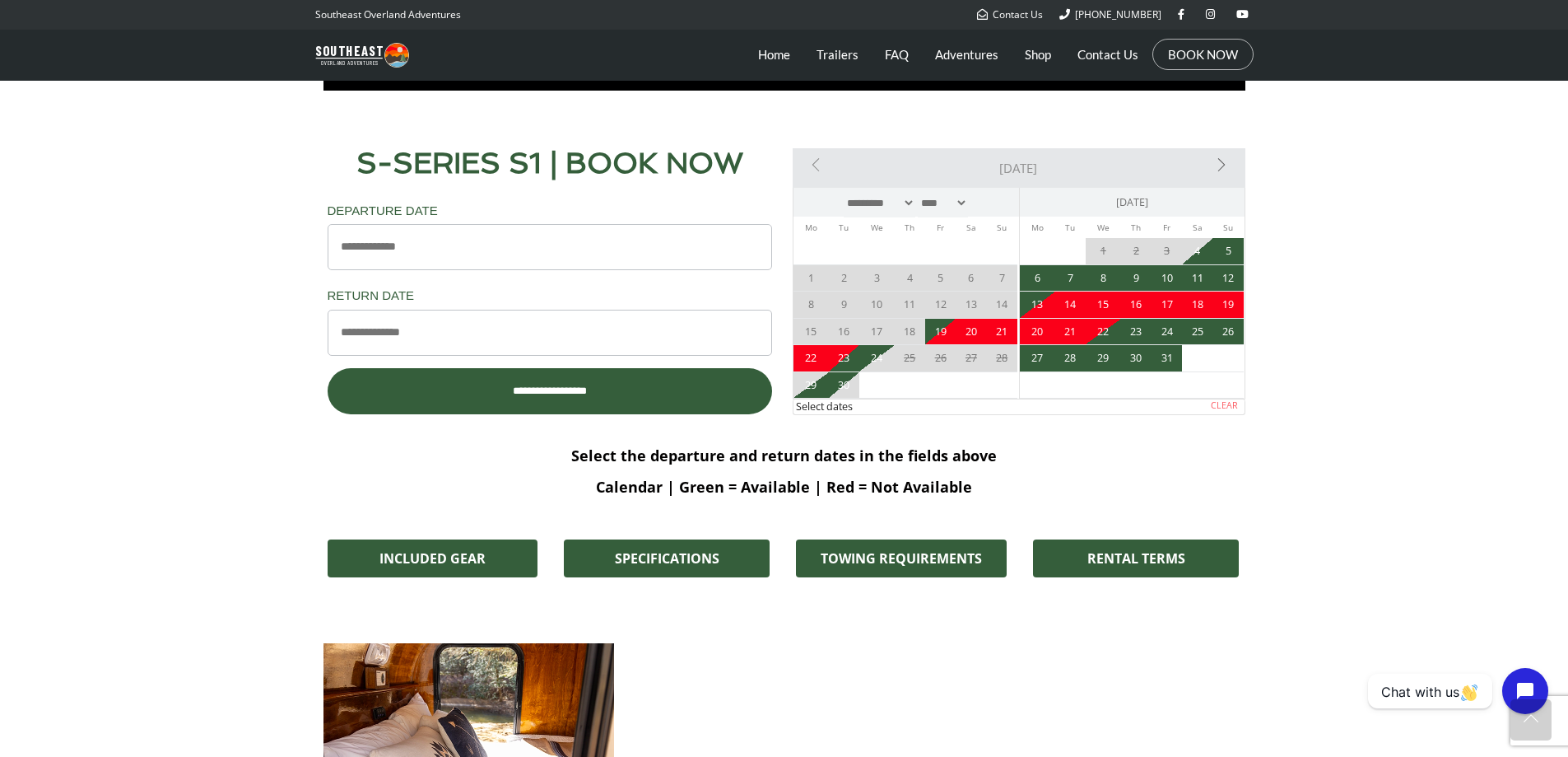
scroll to position [1482, 0]
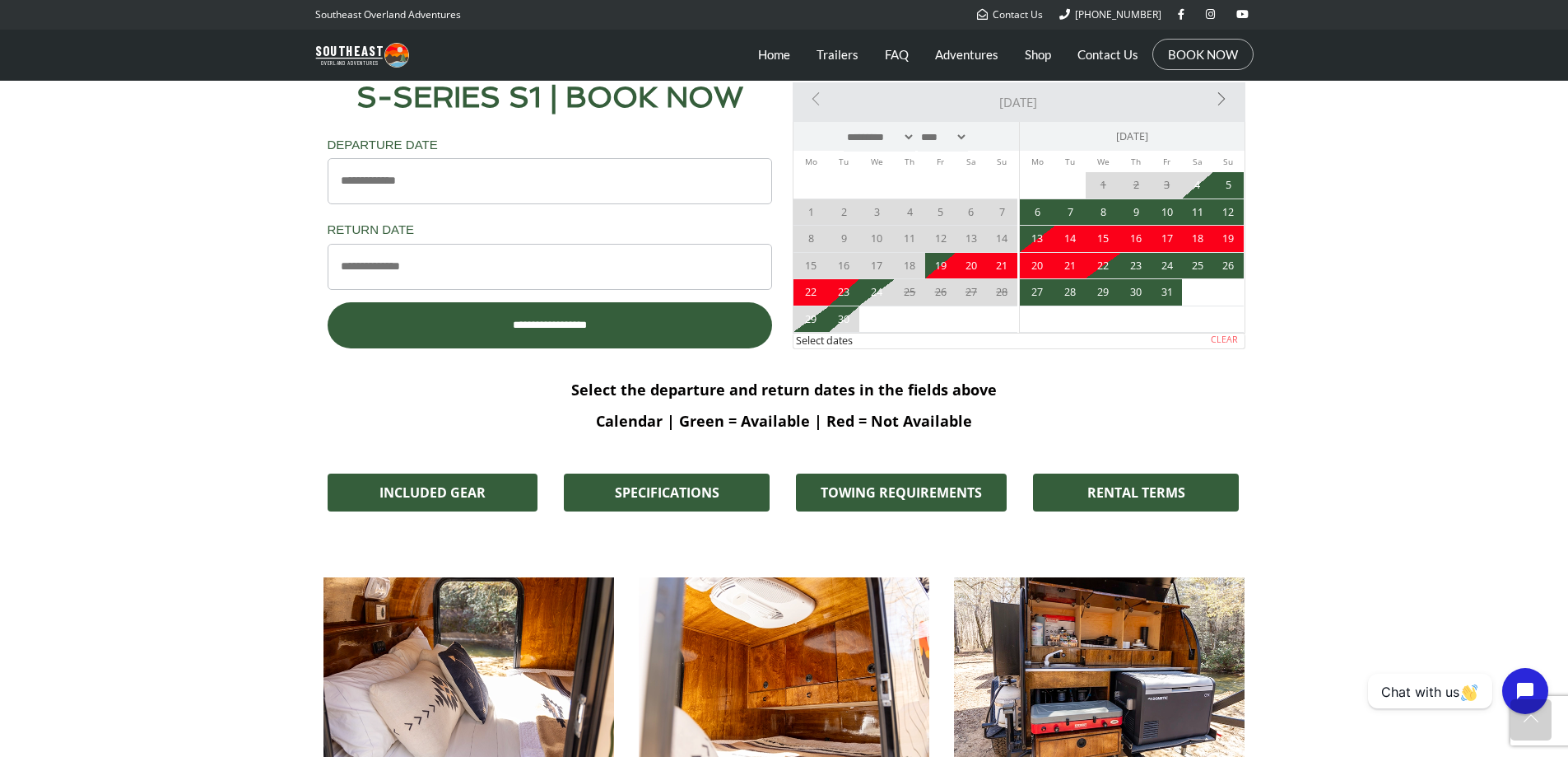
click at [1229, 103] on div "<Prev [DATE] Next>" at bounding box center [1019, 102] width 453 height 39
click at [1219, 96] on link "Next>" at bounding box center [1173, 98] width 136 height 33
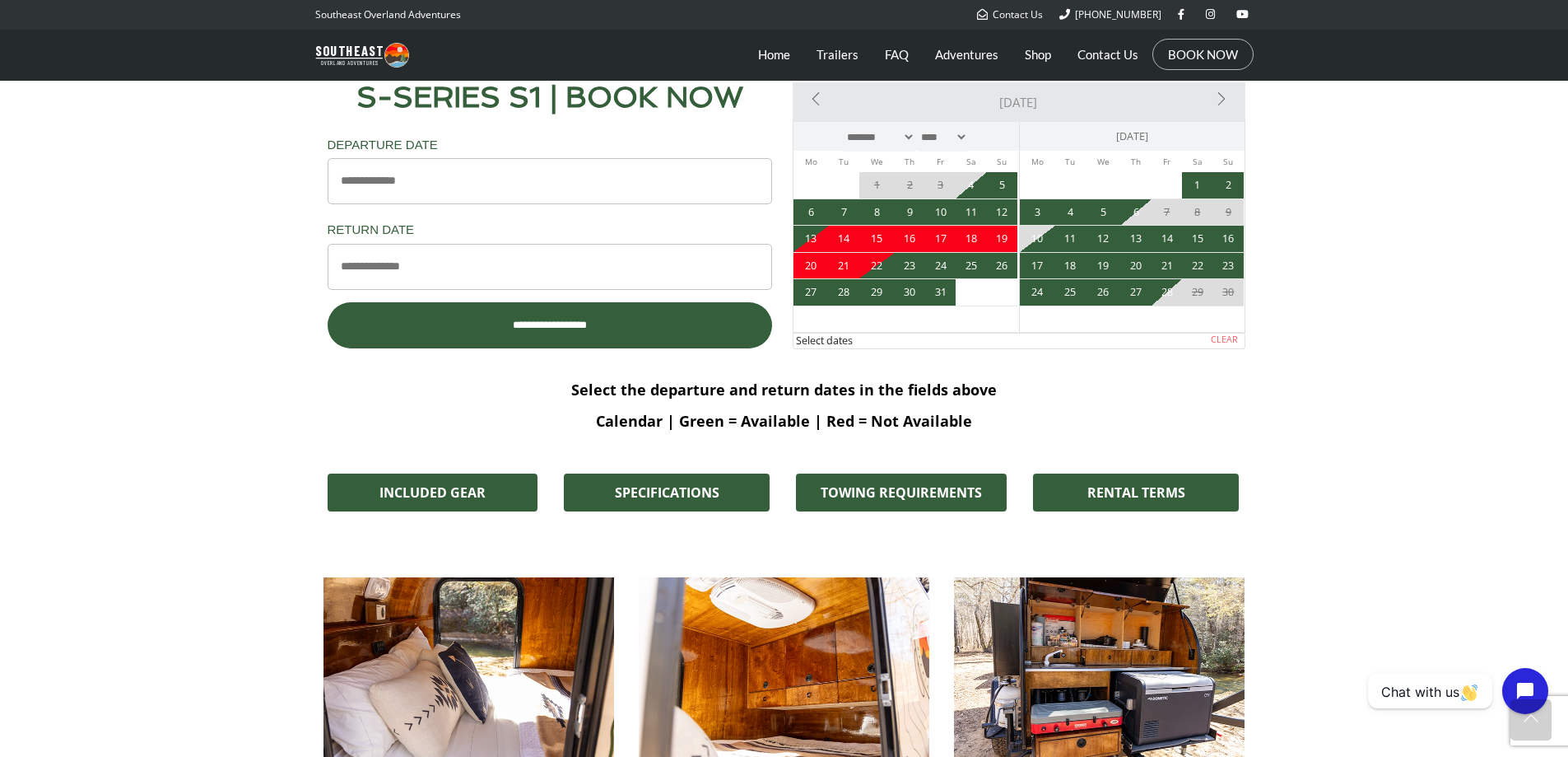
click at [806, 94] on div "<Prev Today Next>" at bounding box center [1019, 102] width 453 height 39
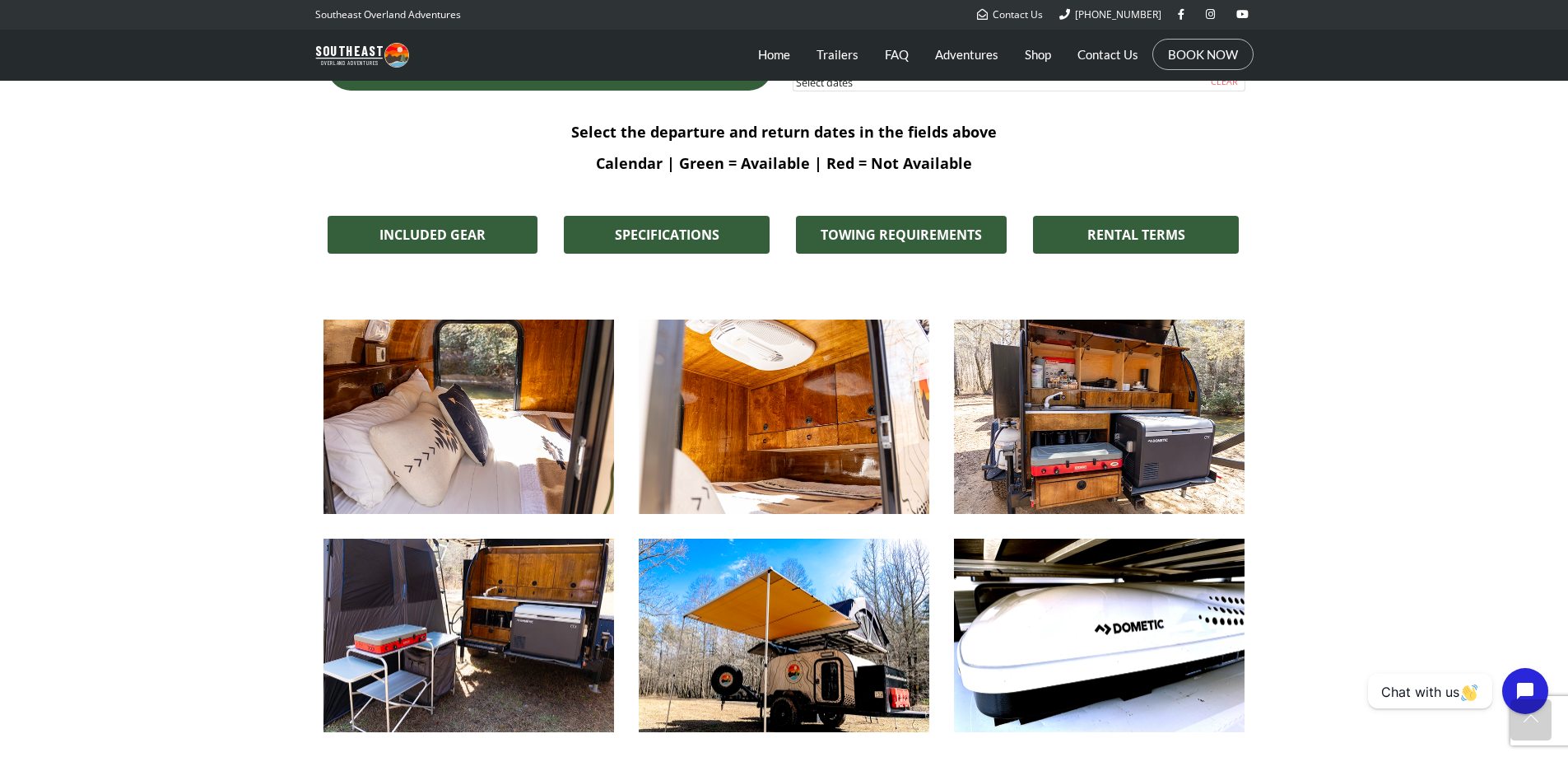
scroll to position [1812, 0]
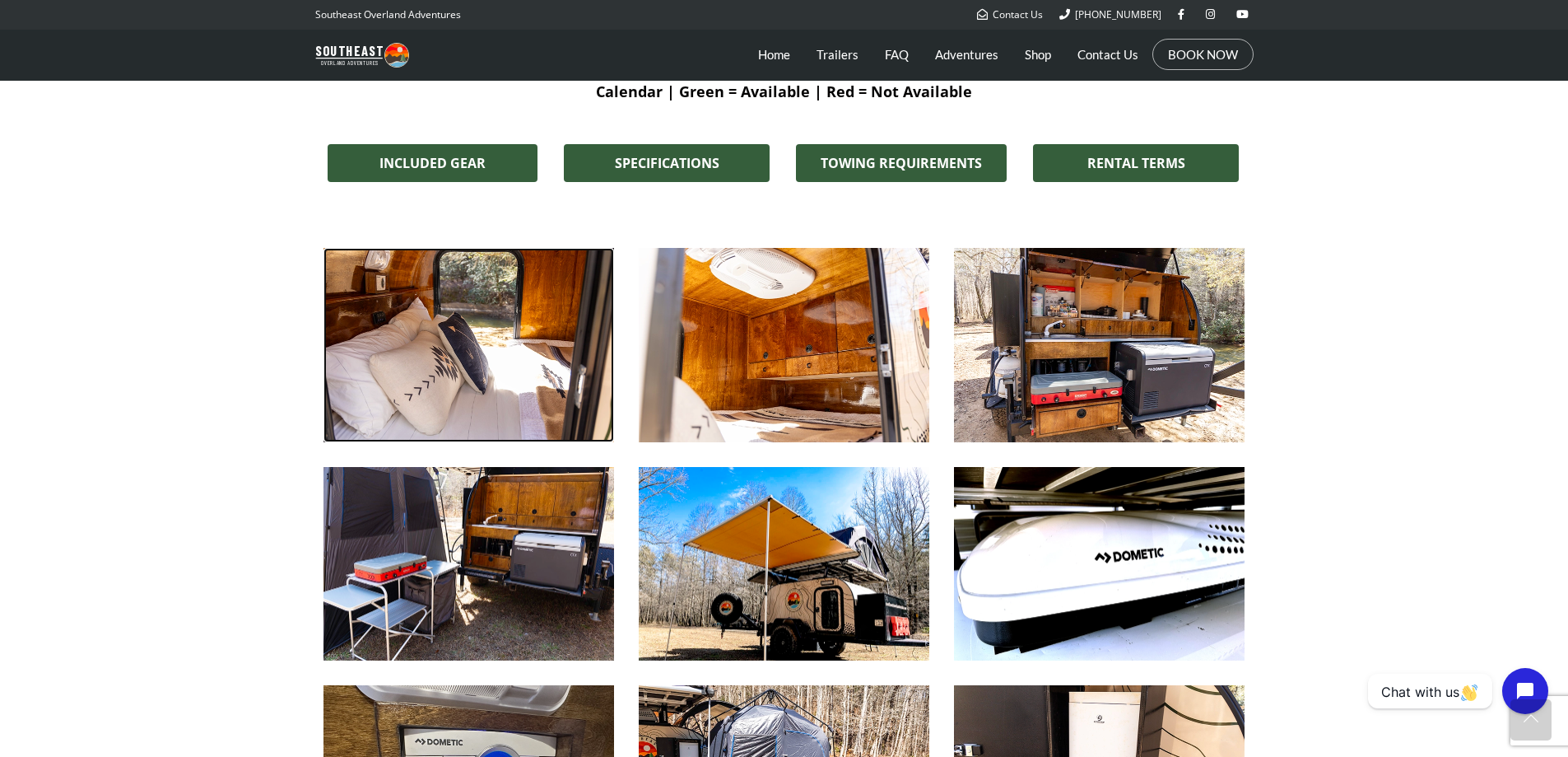
click at [446, 315] on img at bounding box center [469, 345] width 291 height 195
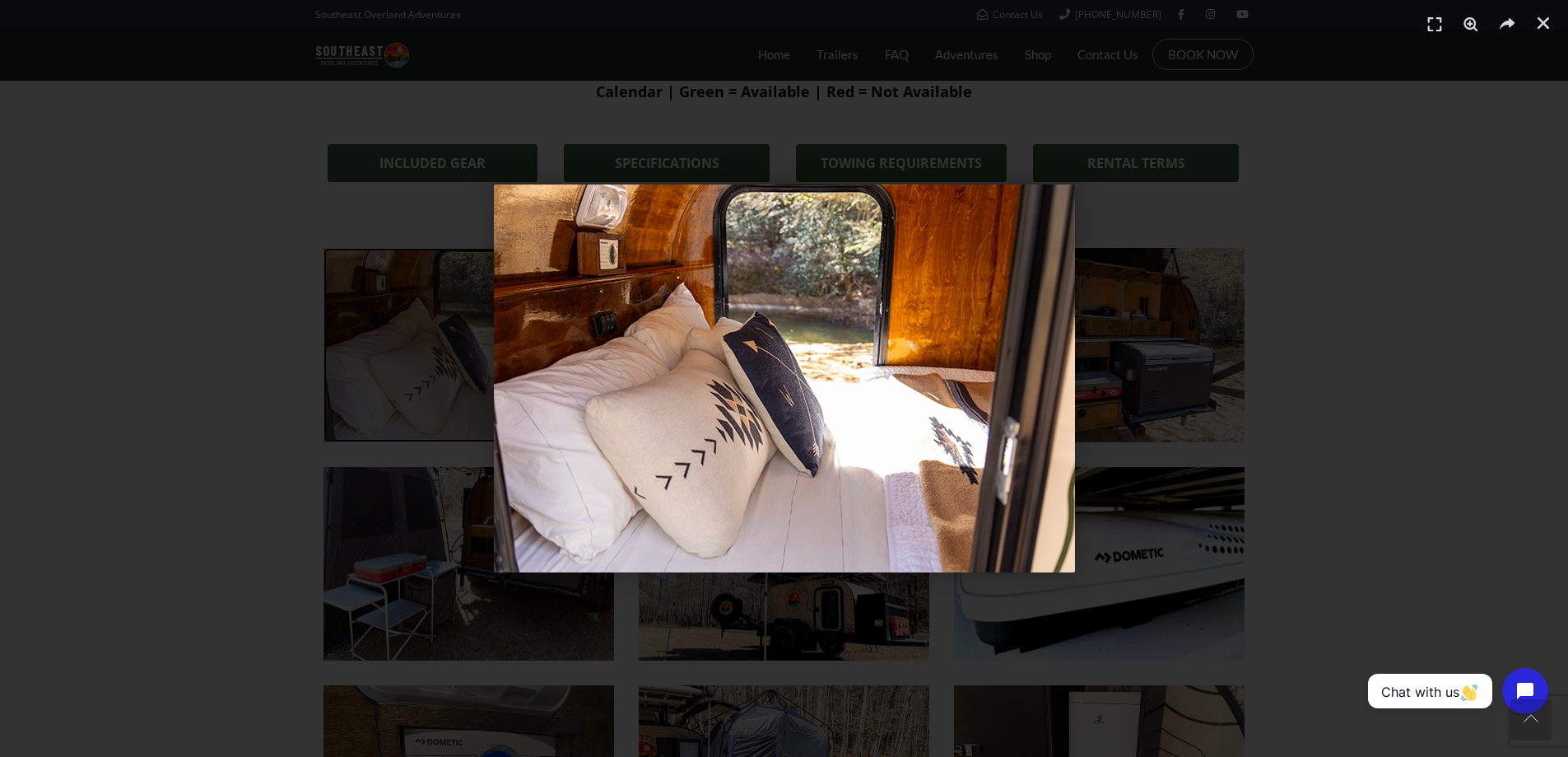
click at [1204, 472] on div "1 / 1" at bounding box center [784, 378] width 1453 height 641
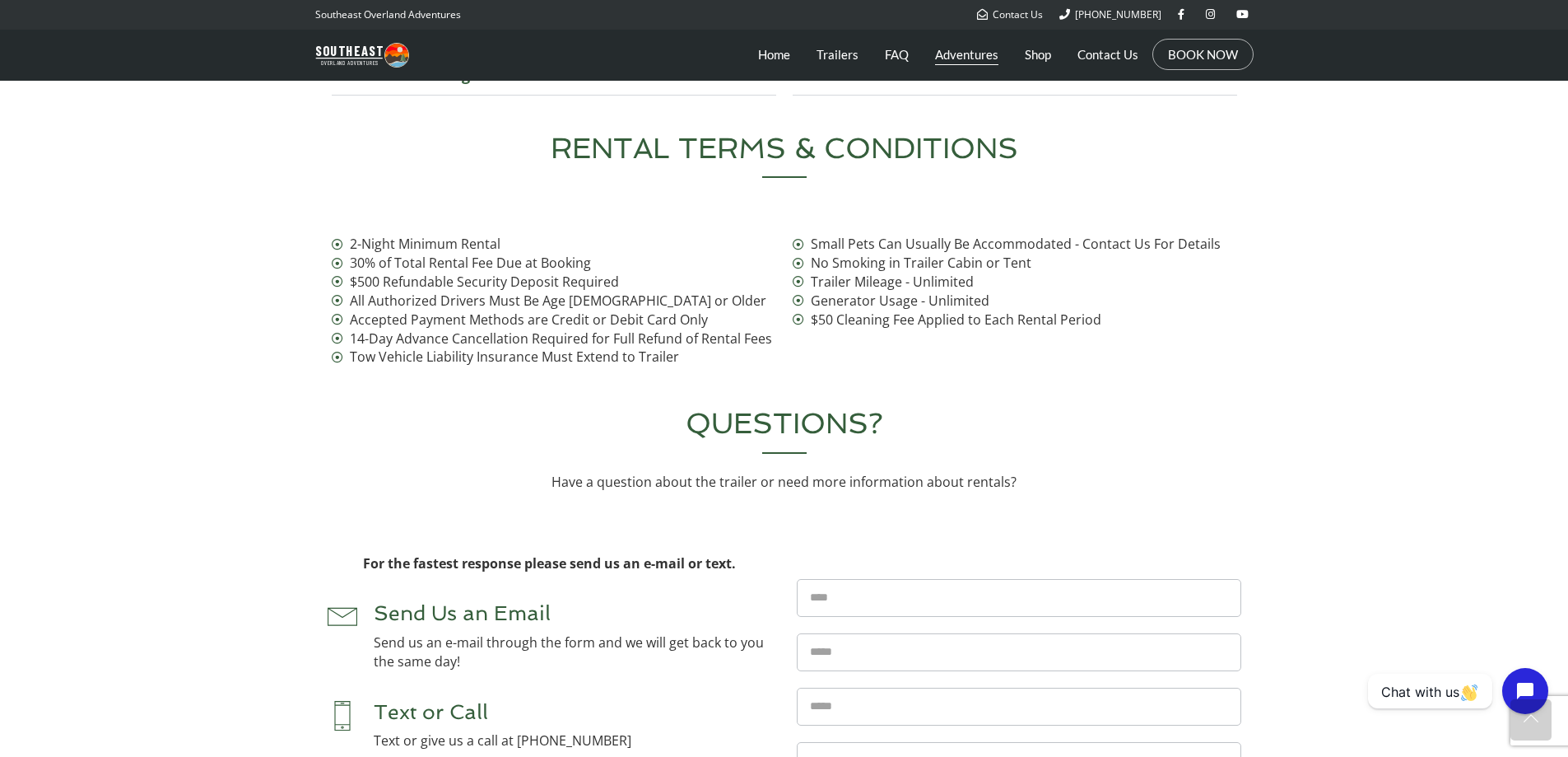
scroll to position [5706, 0]
